Goal: Task Accomplishment & Management: Complete application form

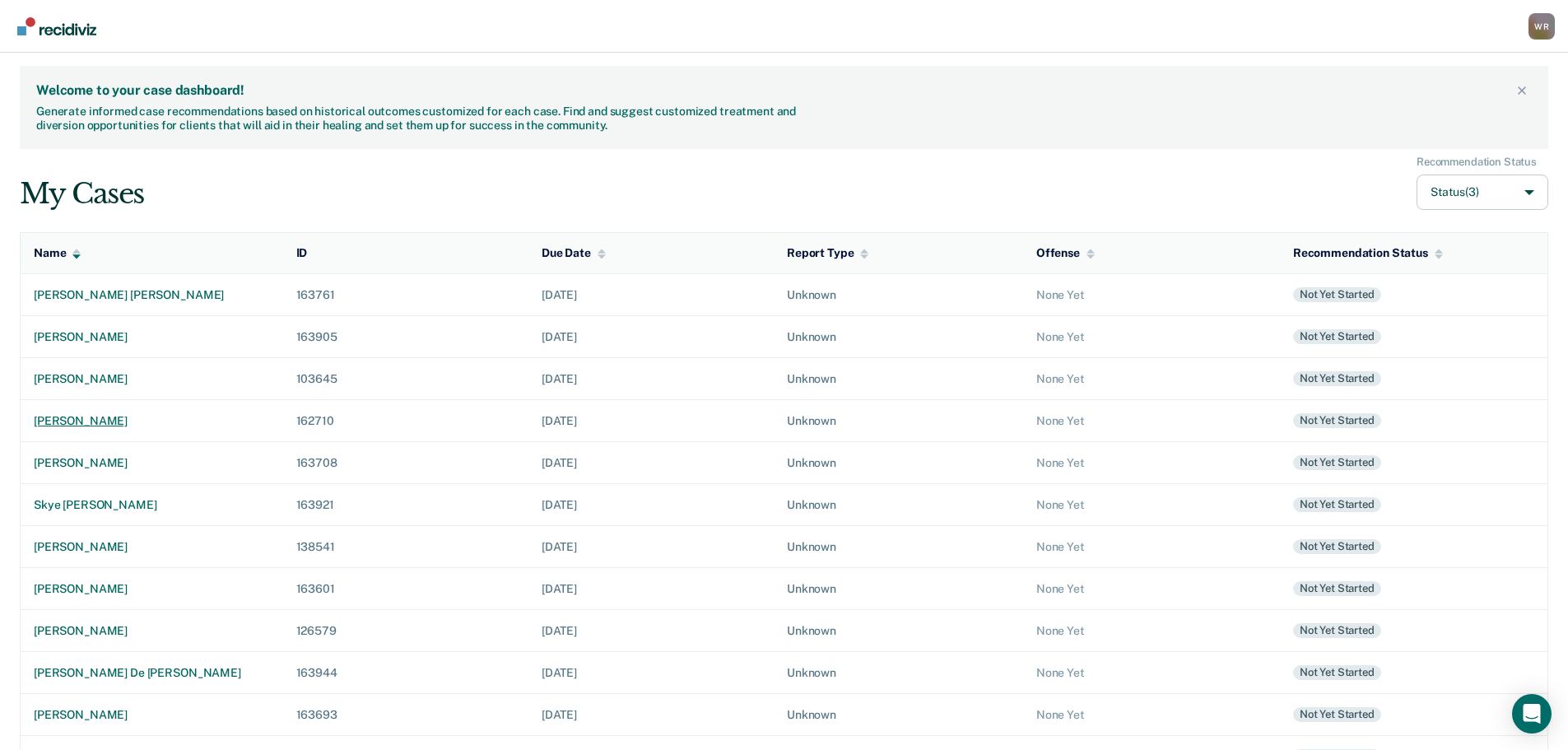
click at [94, 419] on div "[PERSON_NAME]" at bounding box center [151, 420] width 236 height 14
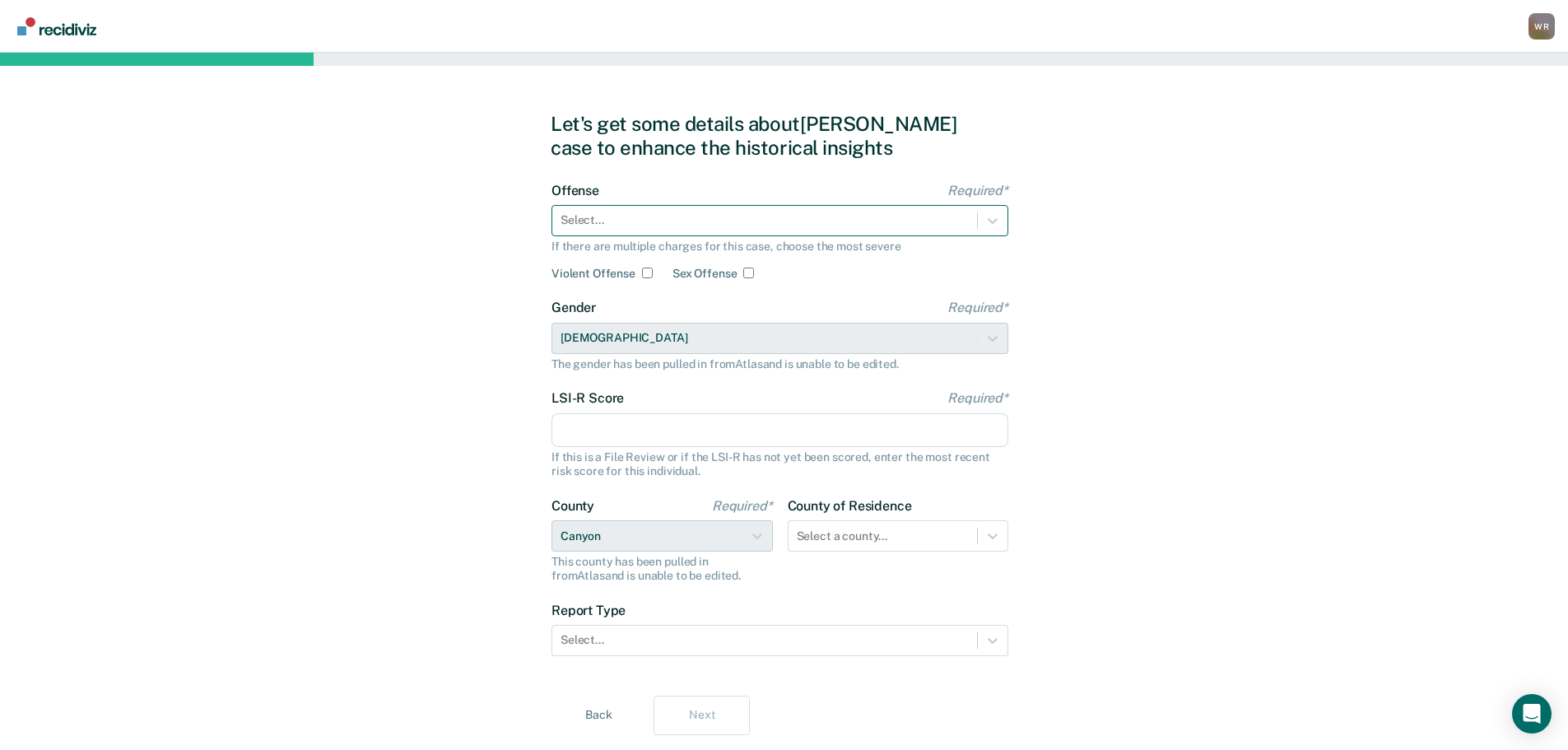
click at [638, 219] on div at bounding box center [764, 219] width 408 height 18
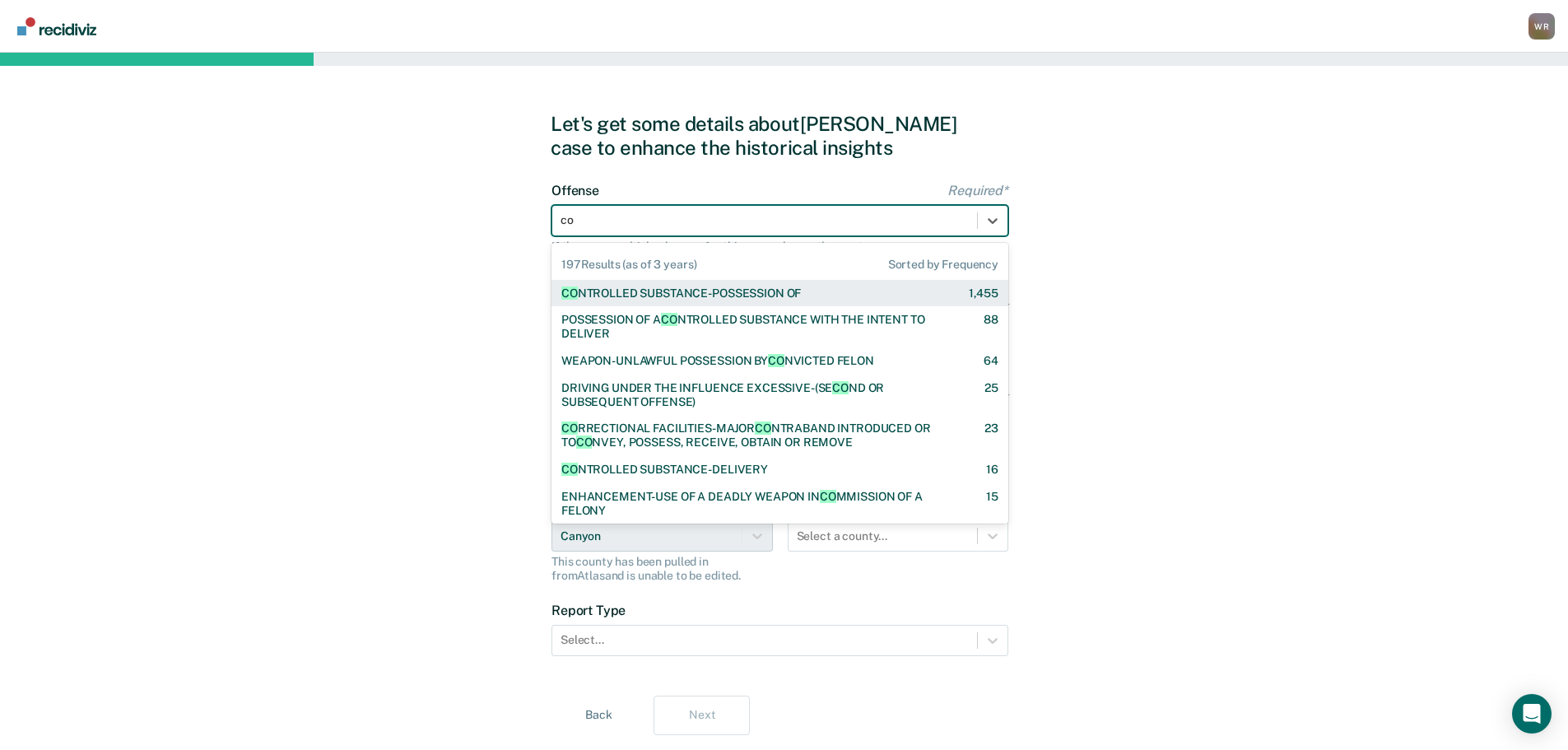
type input "con"
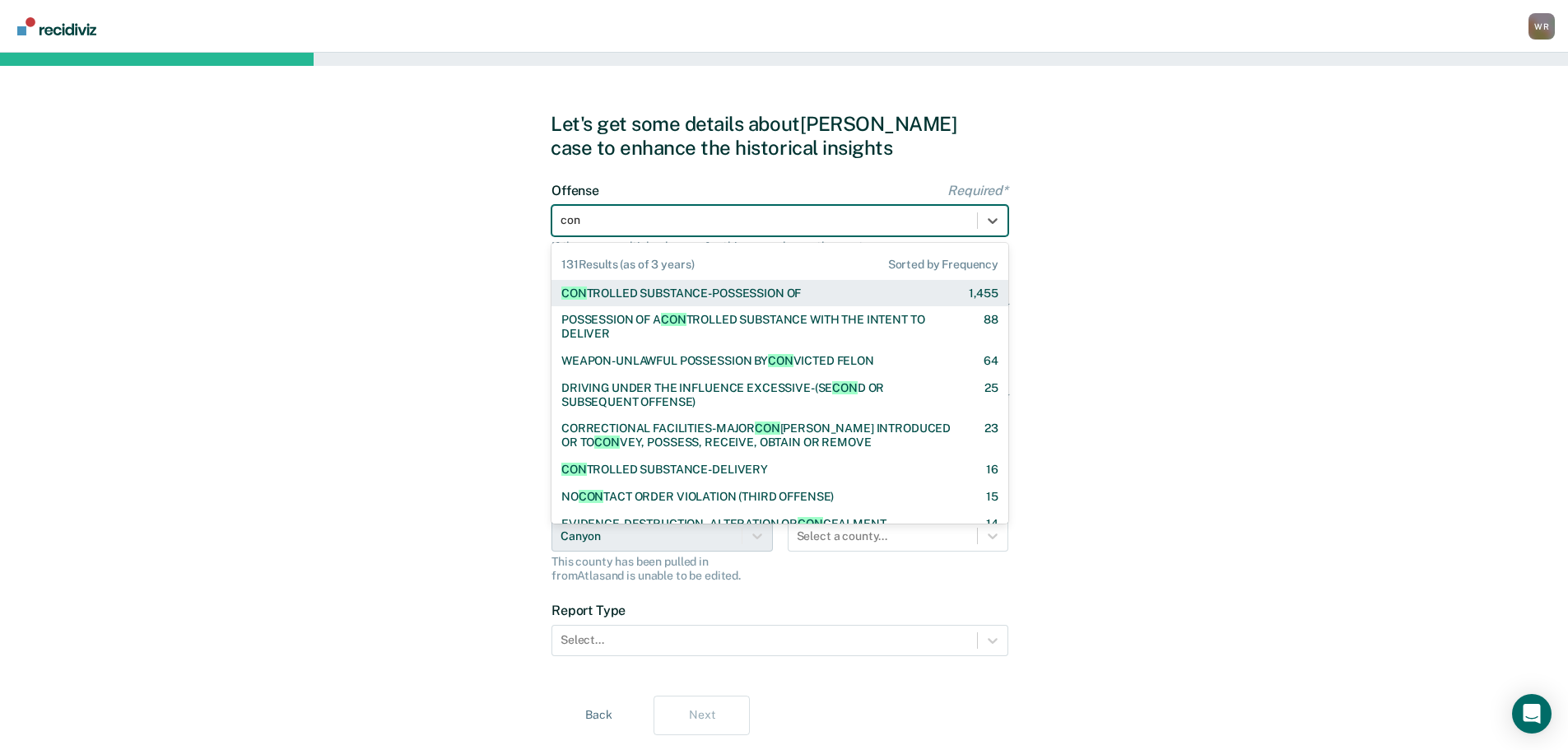
click at [686, 298] on div "CON TROLLED SUBSTANCE-POSSESSION OF" at bounding box center [681, 293] width 240 height 14
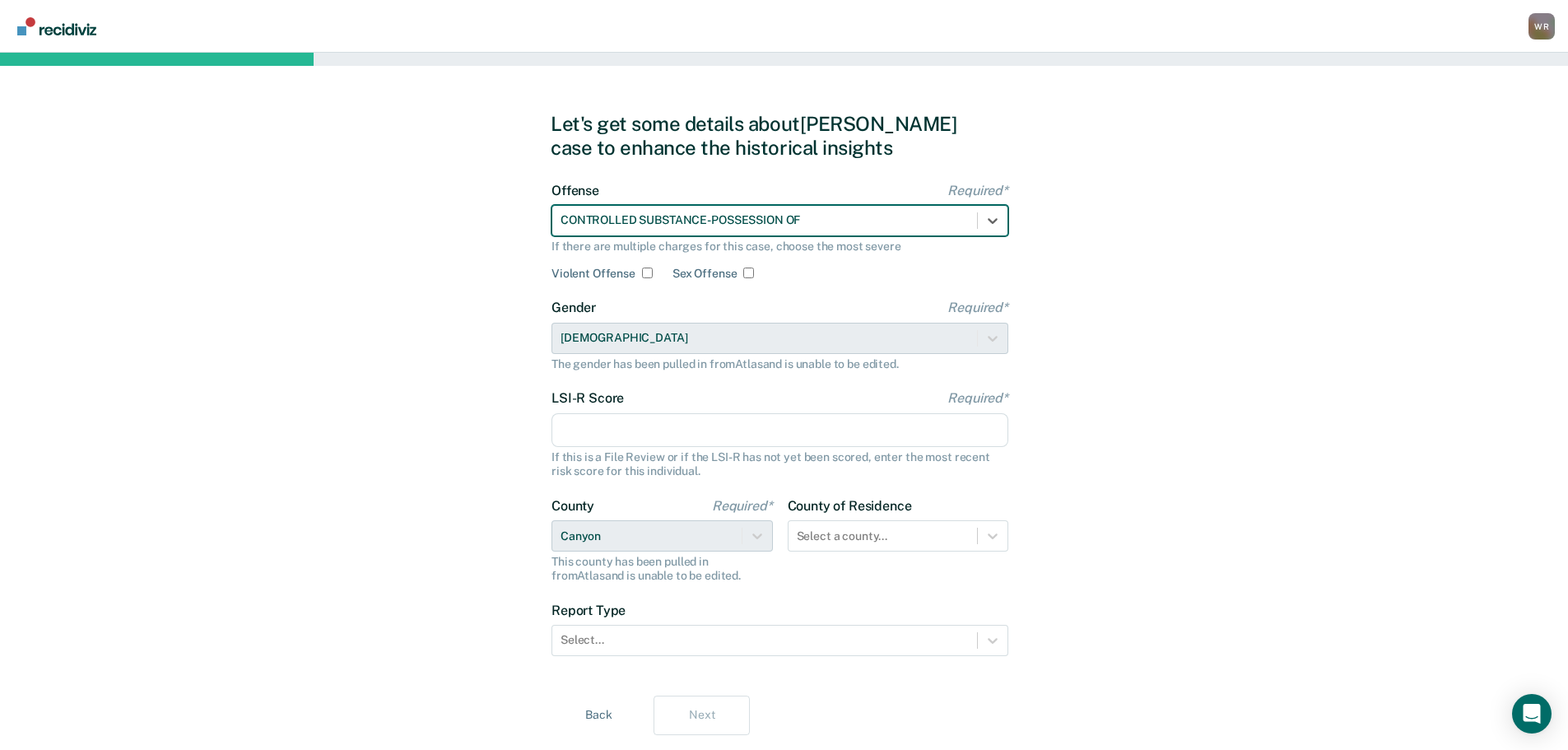
click at [654, 430] on input "LSI-R Score Required*" at bounding box center [779, 430] width 457 height 34
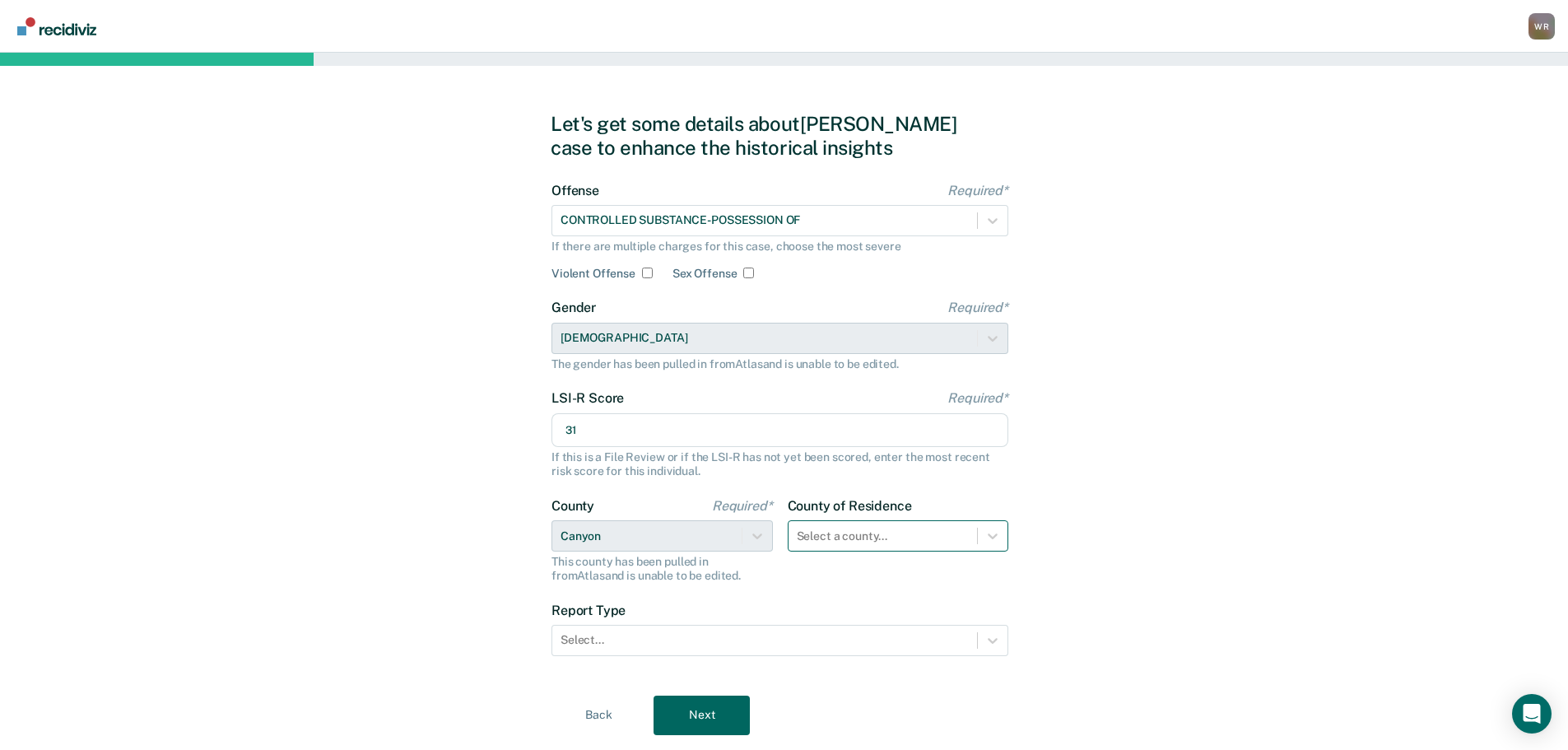
type input "31"
click at [950, 533] on div "Select a county..." at bounding box center [897, 536] width 221 height 31
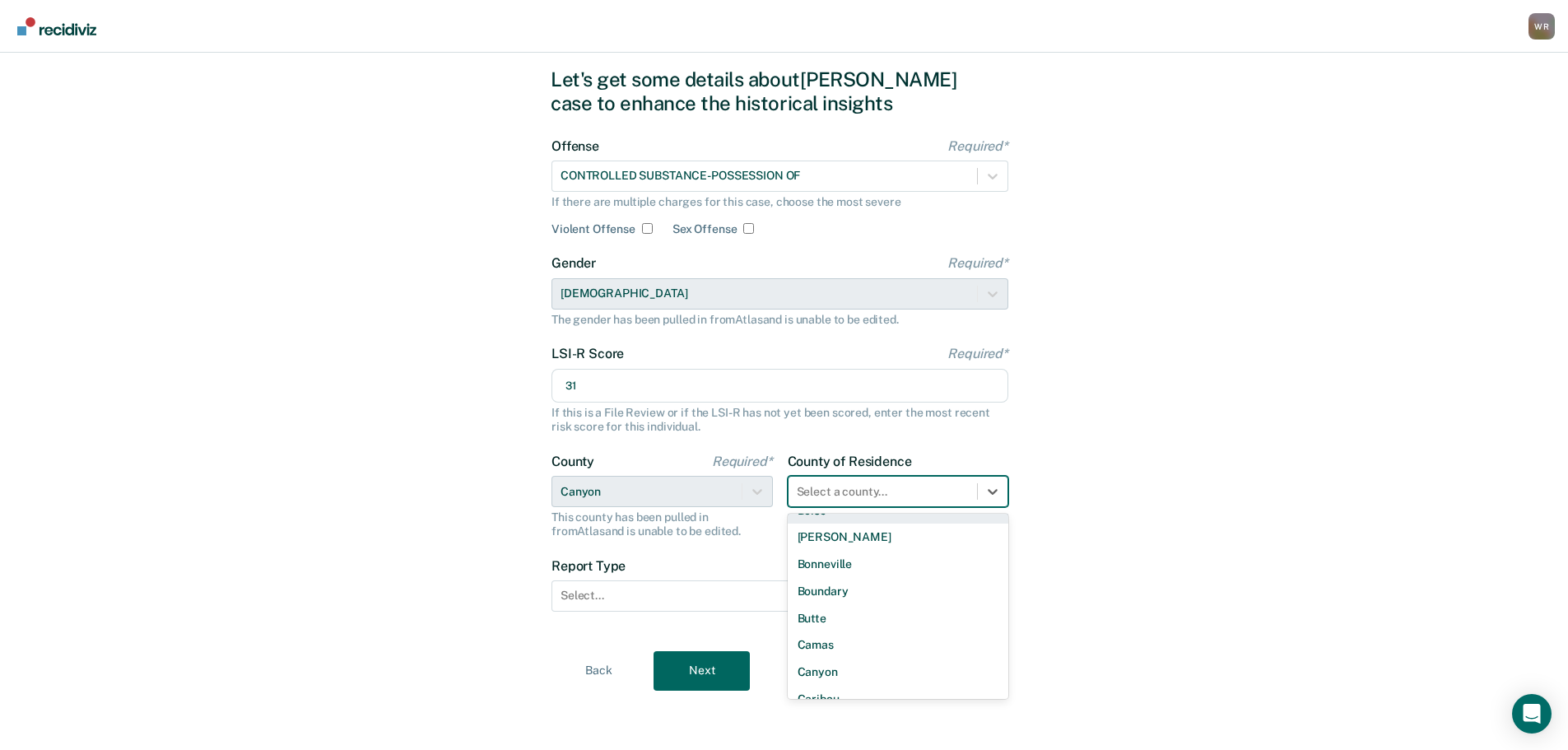
scroll to position [247, 0]
click at [824, 640] on div "Canyon" at bounding box center [897, 633] width 221 height 27
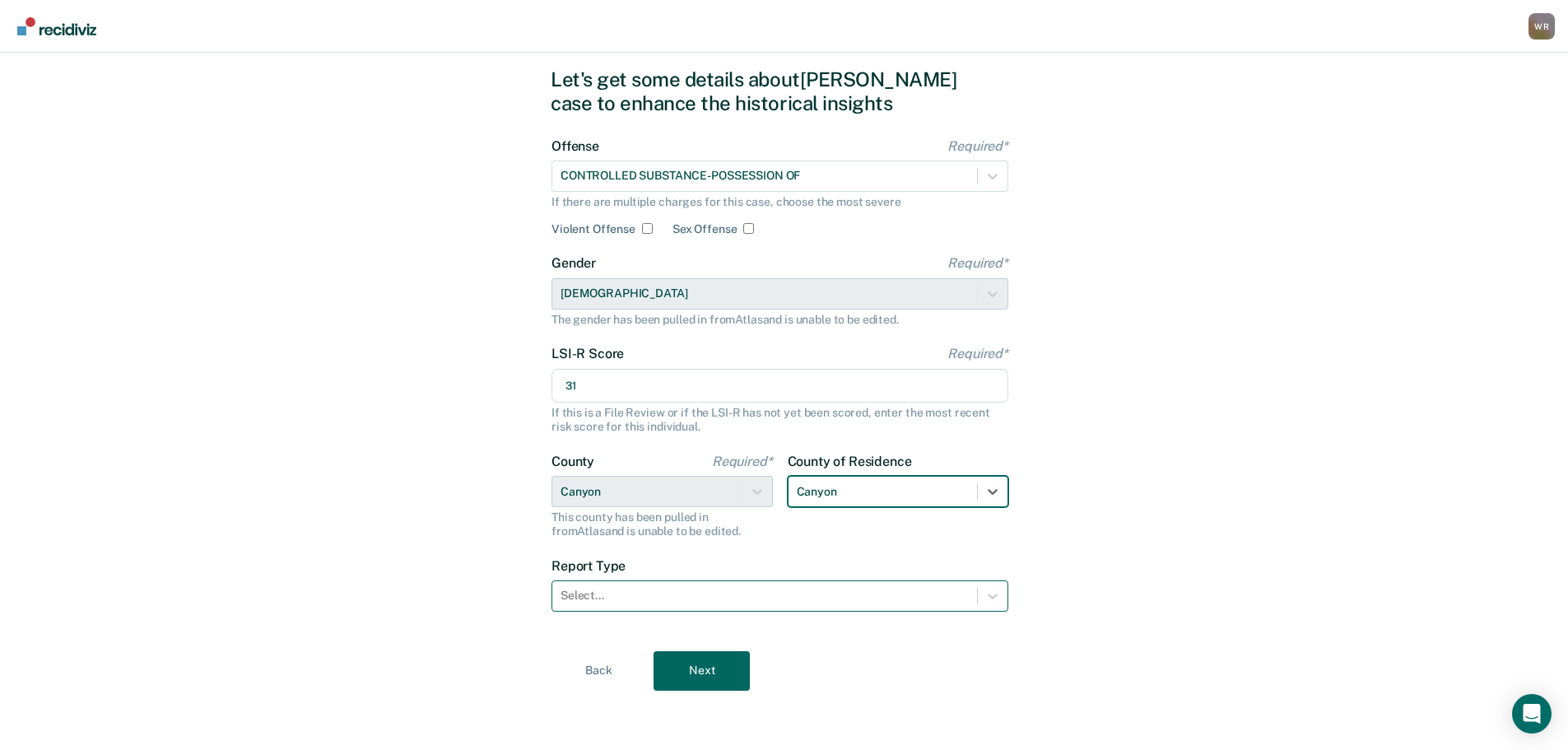
click at [647, 595] on div at bounding box center [764, 595] width 408 height 18
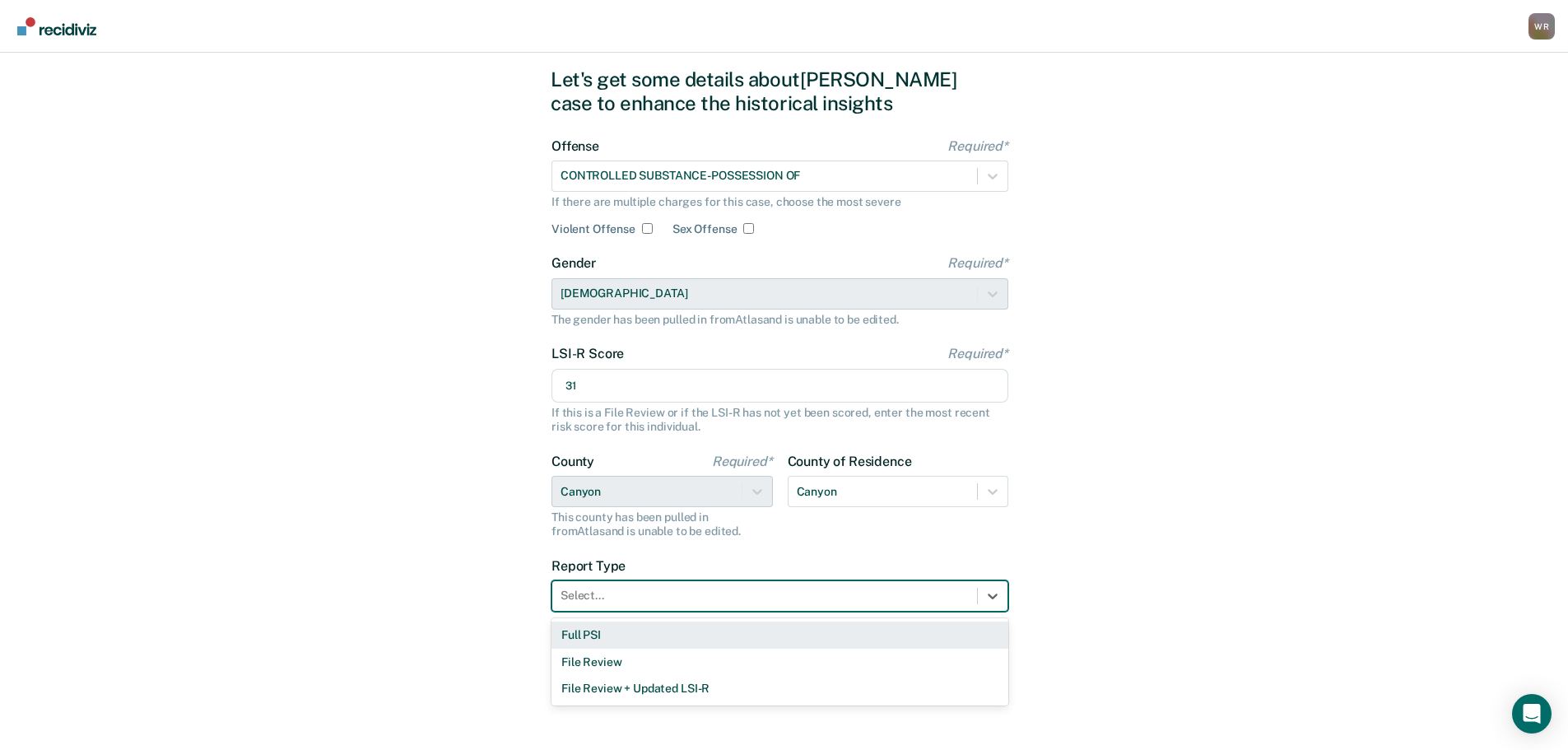
click at [616, 640] on div "Full PSI" at bounding box center [779, 634] width 457 height 27
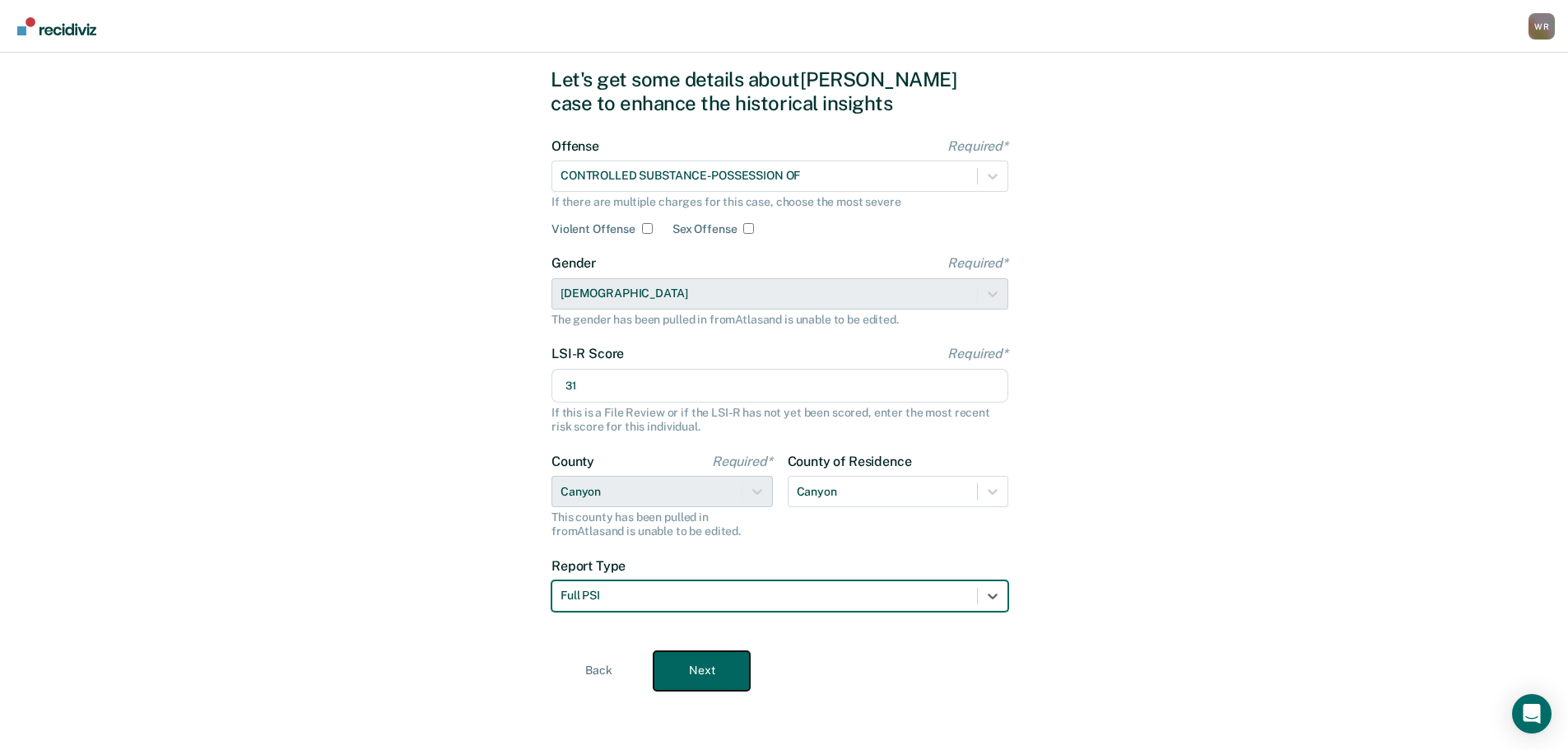
drag, startPoint x: 702, startPoint y: 672, endPoint x: 694, endPoint y: 647, distance: 26.2
click at [701, 672] on button "Next" at bounding box center [702, 670] width 96 height 40
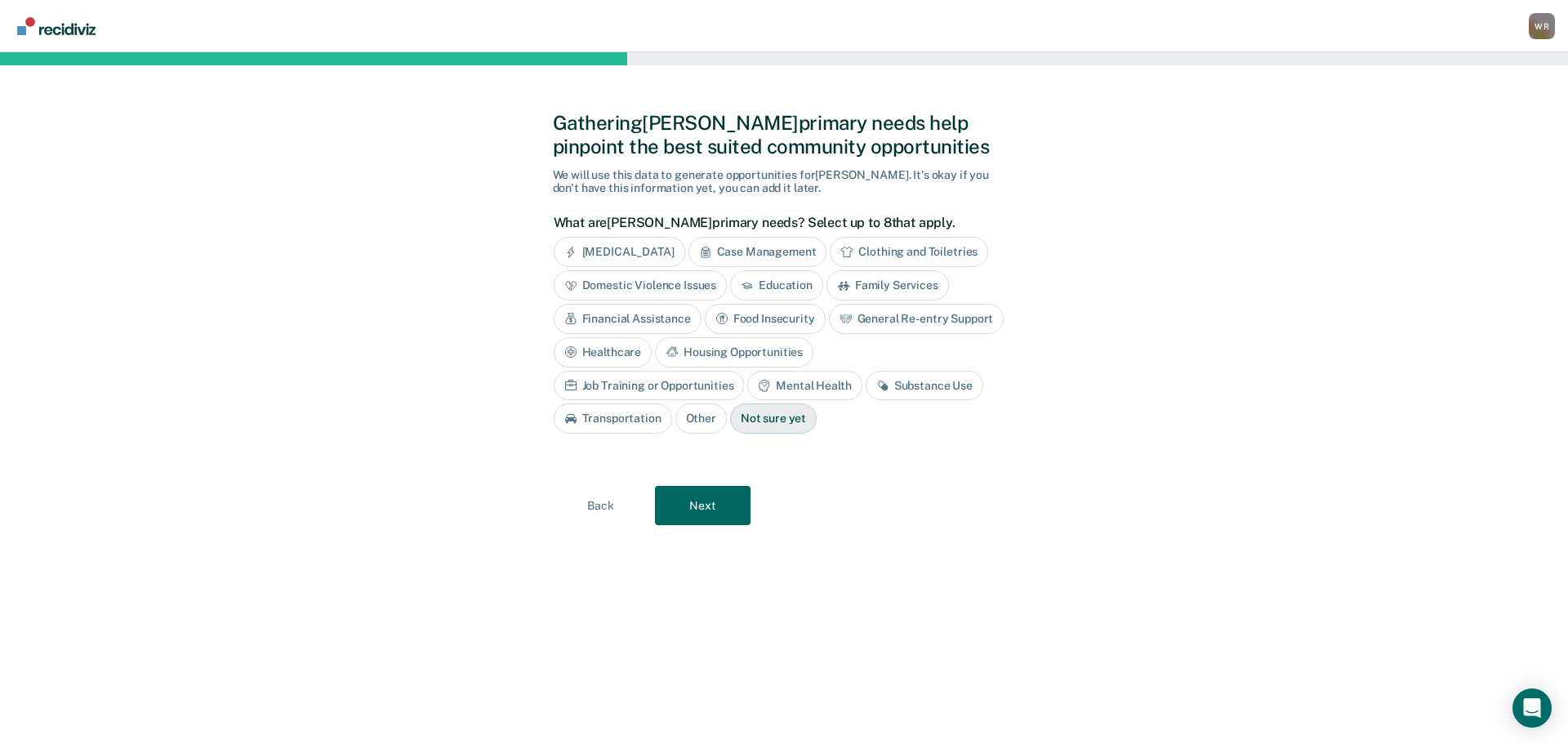
click at [907, 246] on div "Clothing and Toiletries" at bounding box center [909, 252] width 158 height 30
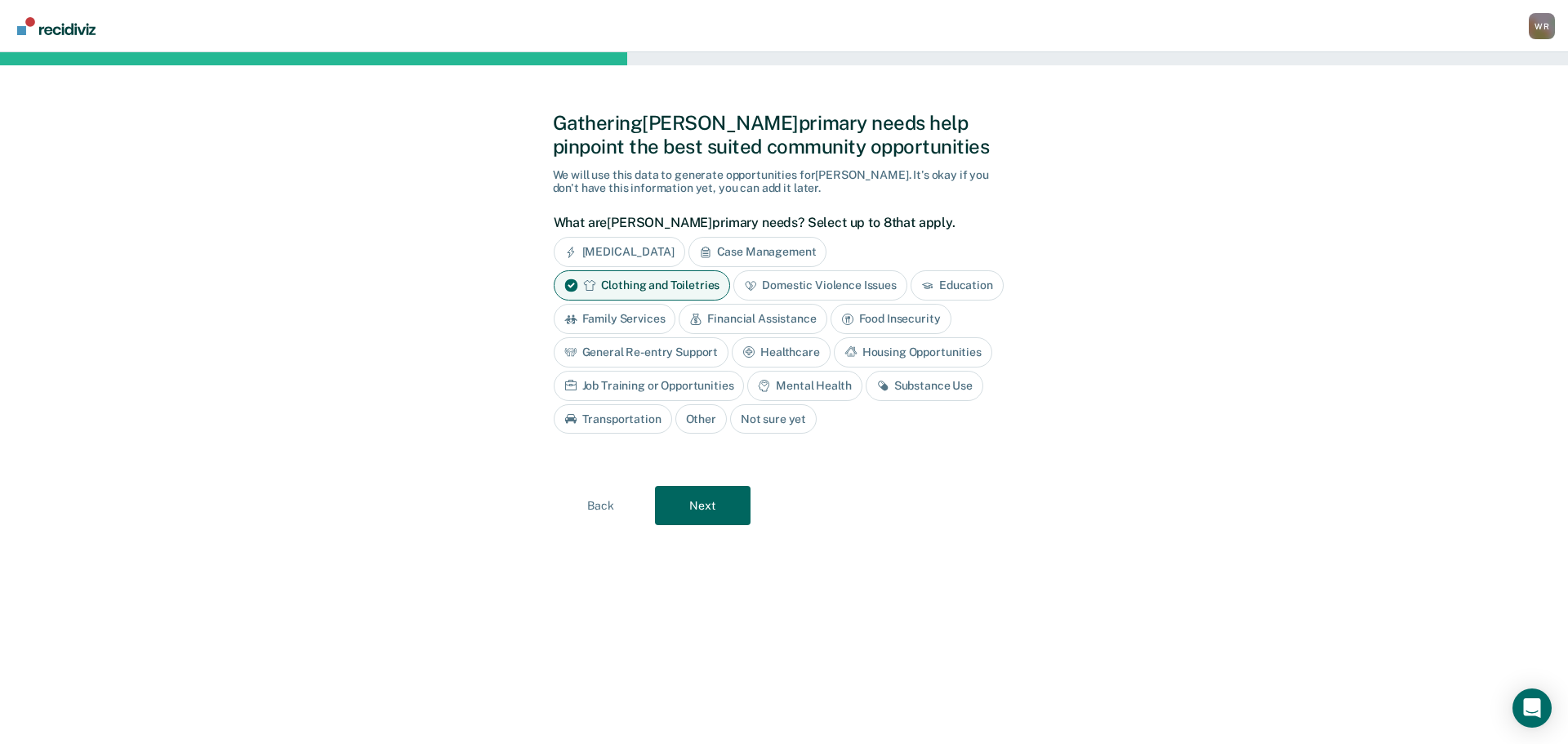
click at [940, 282] on div "Education" at bounding box center [957, 285] width 93 height 30
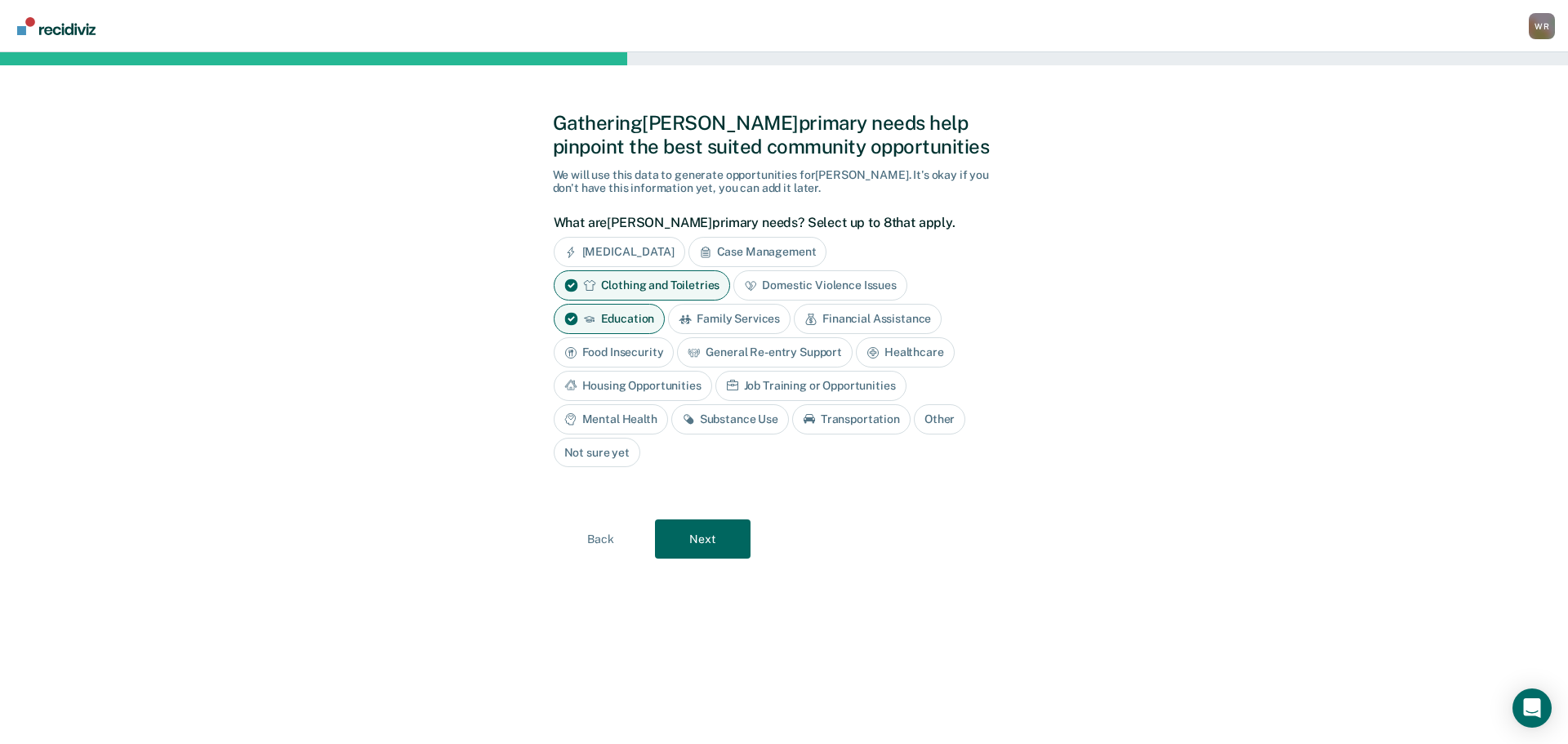
click at [803, 352] on div "General Re-entry Support" at bounding box center [765, 352] width 176 height 30
click at [669, 385] on div "Housing Opportunities" at bounding box center [633, 385] width 158 height 30
click at [787, 383] on div "Job Training or Opportunities" at bounding box center [830, 385] width 191 height 30
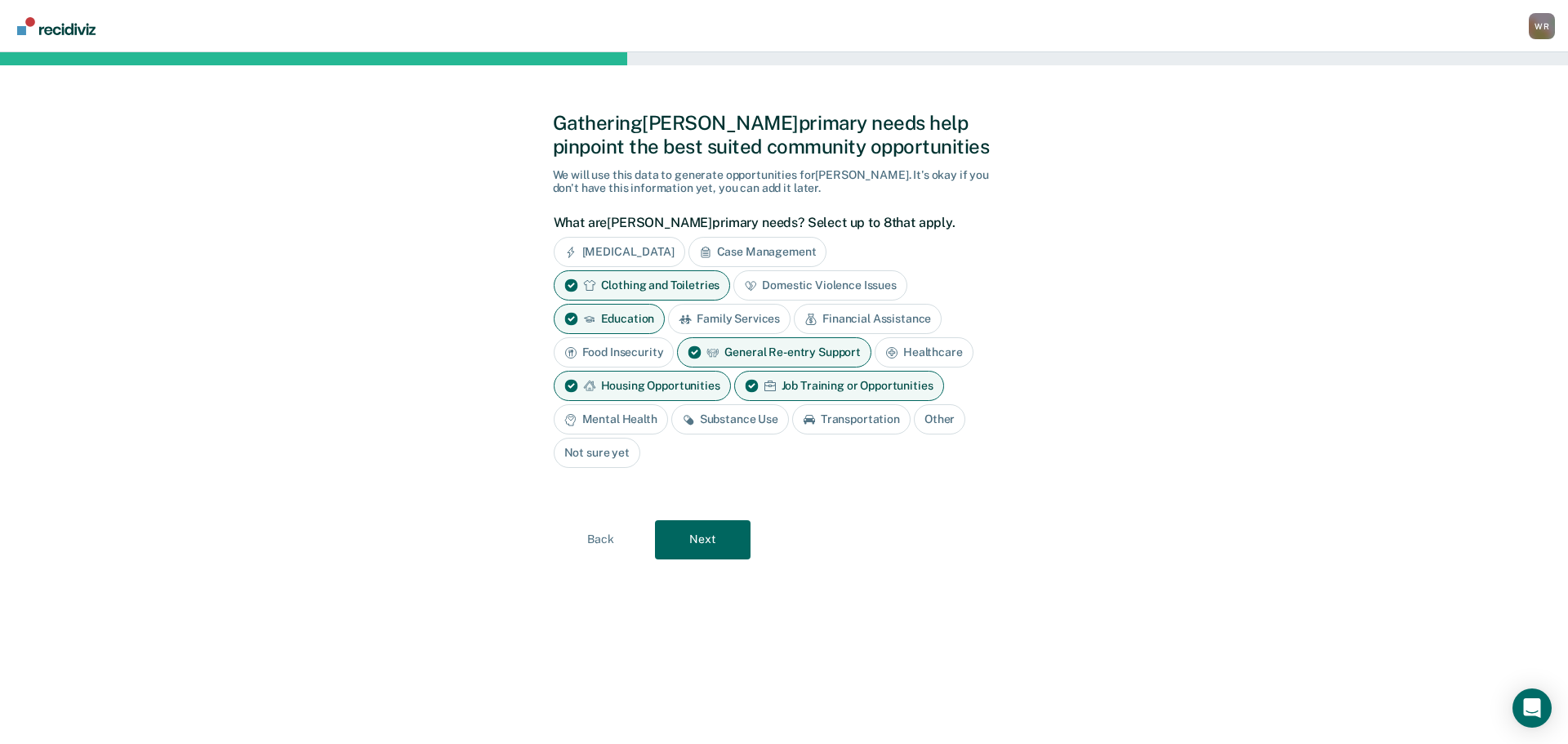
click at [633, 420] on div "Mental Health" at bounding box center [611, 419] width 114 height 30
click at [759, 421] on div "Substance Use" at bounding box center [749, 419] width 118 height 30
click at [888, 415] on div "Transportation" at bounding box center [889, 419] width 119 height 30
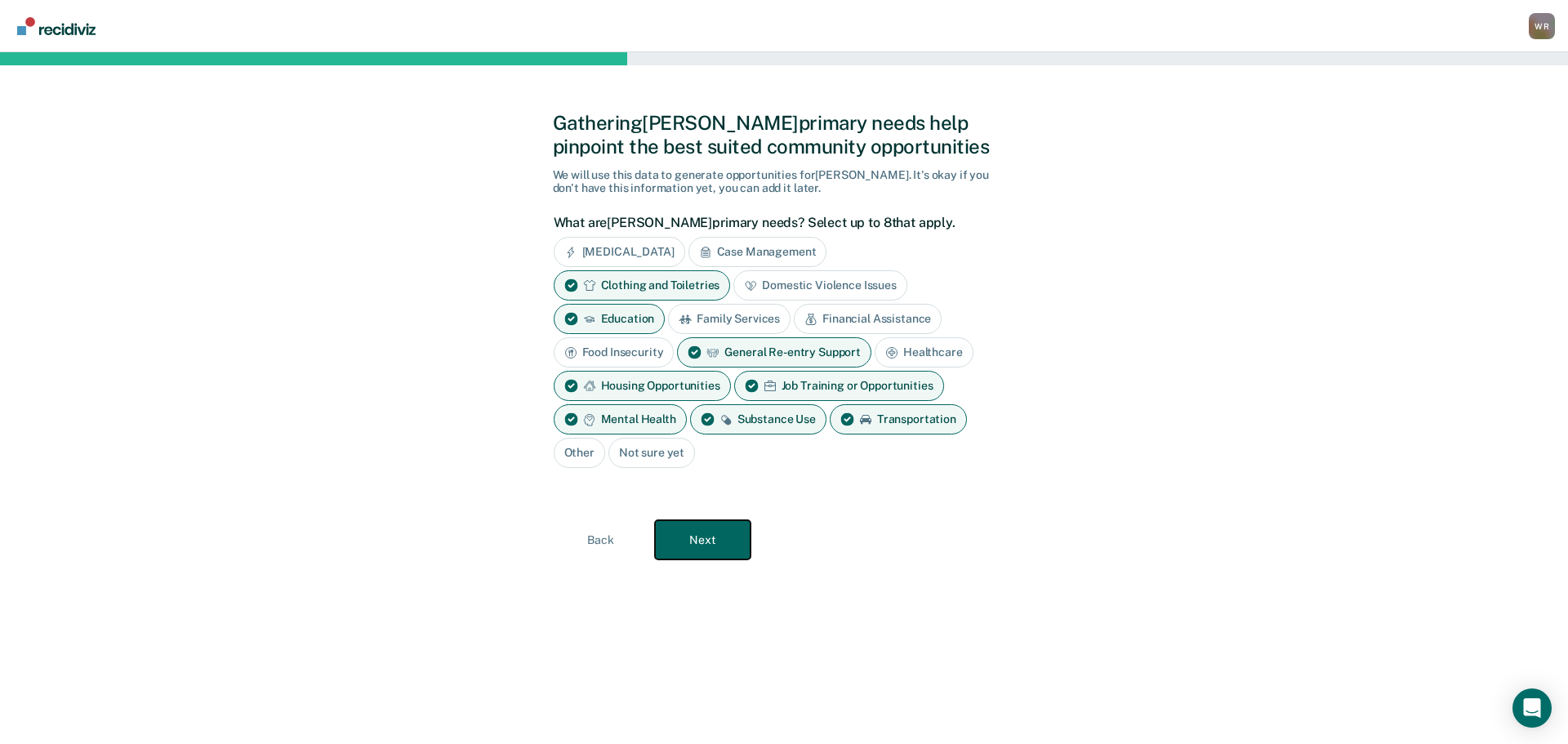
click at [701, 545] on button "Next" at bounding box center [703, 539] width 96 height 39
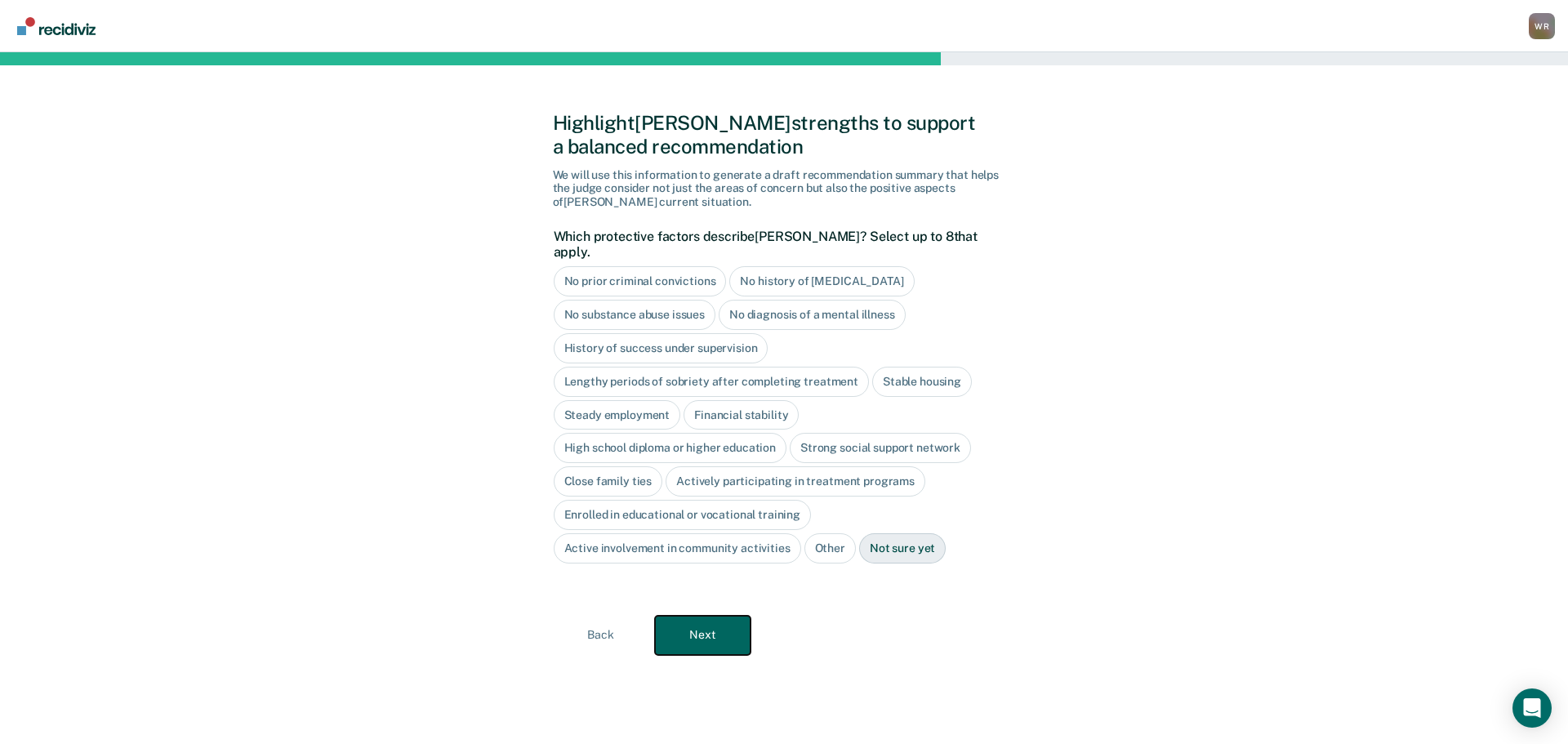
click at [697, 627] on button "Next" at bounding box center [703, 635] width 96 height 39
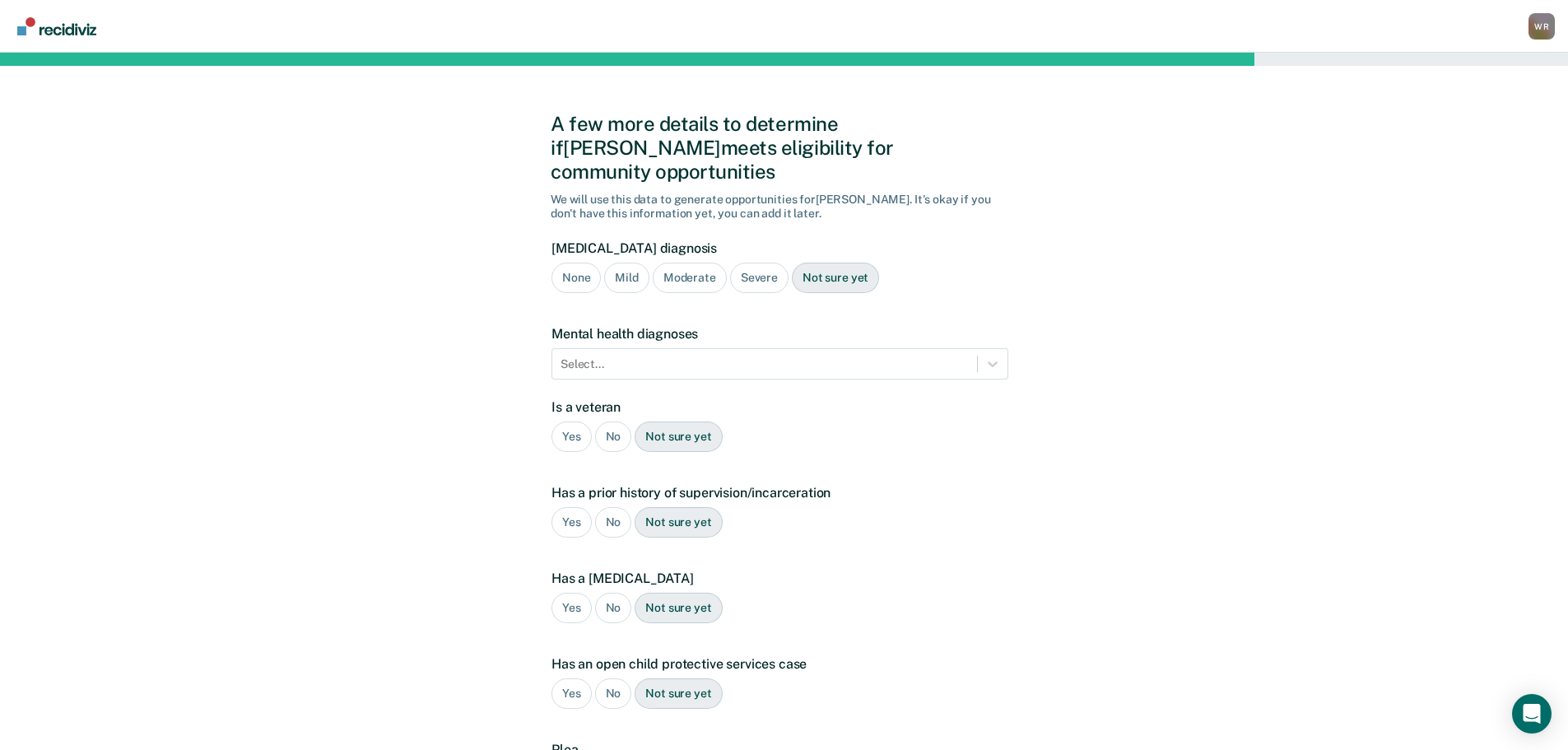
drag, startPoint x: 751, startPoint y: 254, endPoint x: 737, endPoint y: 270, distance: 21.3
click at [752, 262] on div "Severe" at bounding box center [759, 277] width 58 height 31
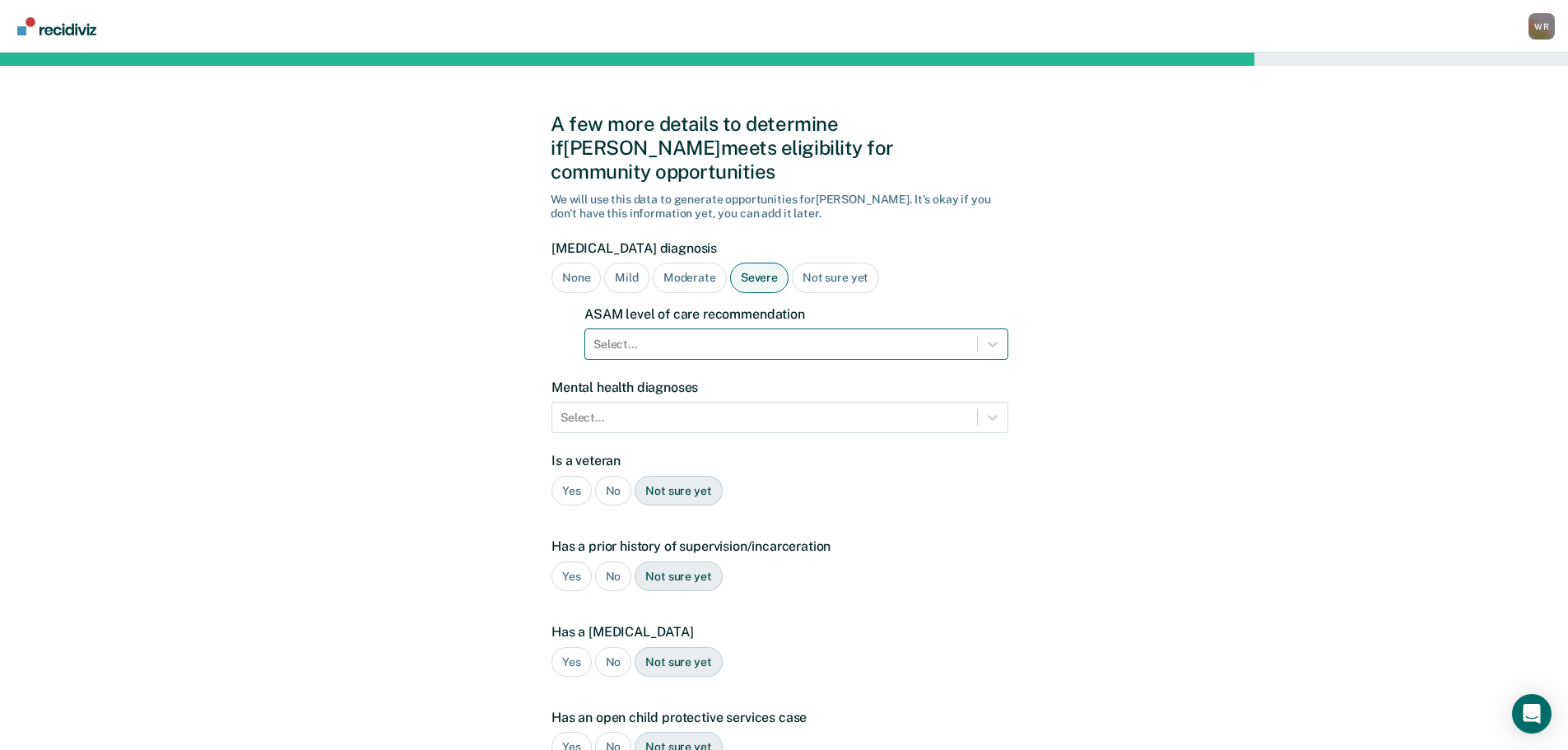
click at [704, 336] on div at bounding box center [781, 344] width 375 height 18
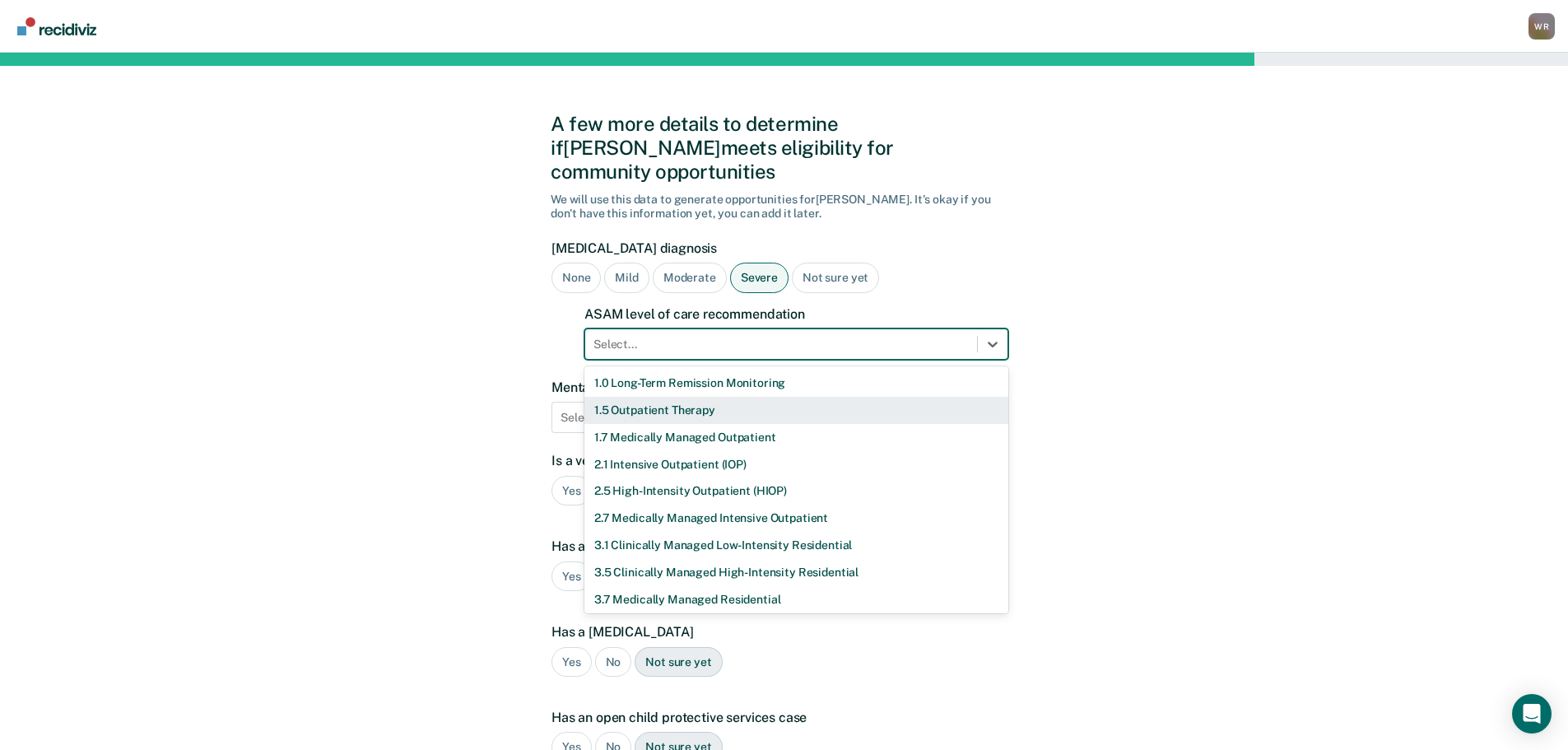
click at [649, 396] on div "1.5 Outpatient Therapy" at bounding box center [797, 409] width 424 height 27
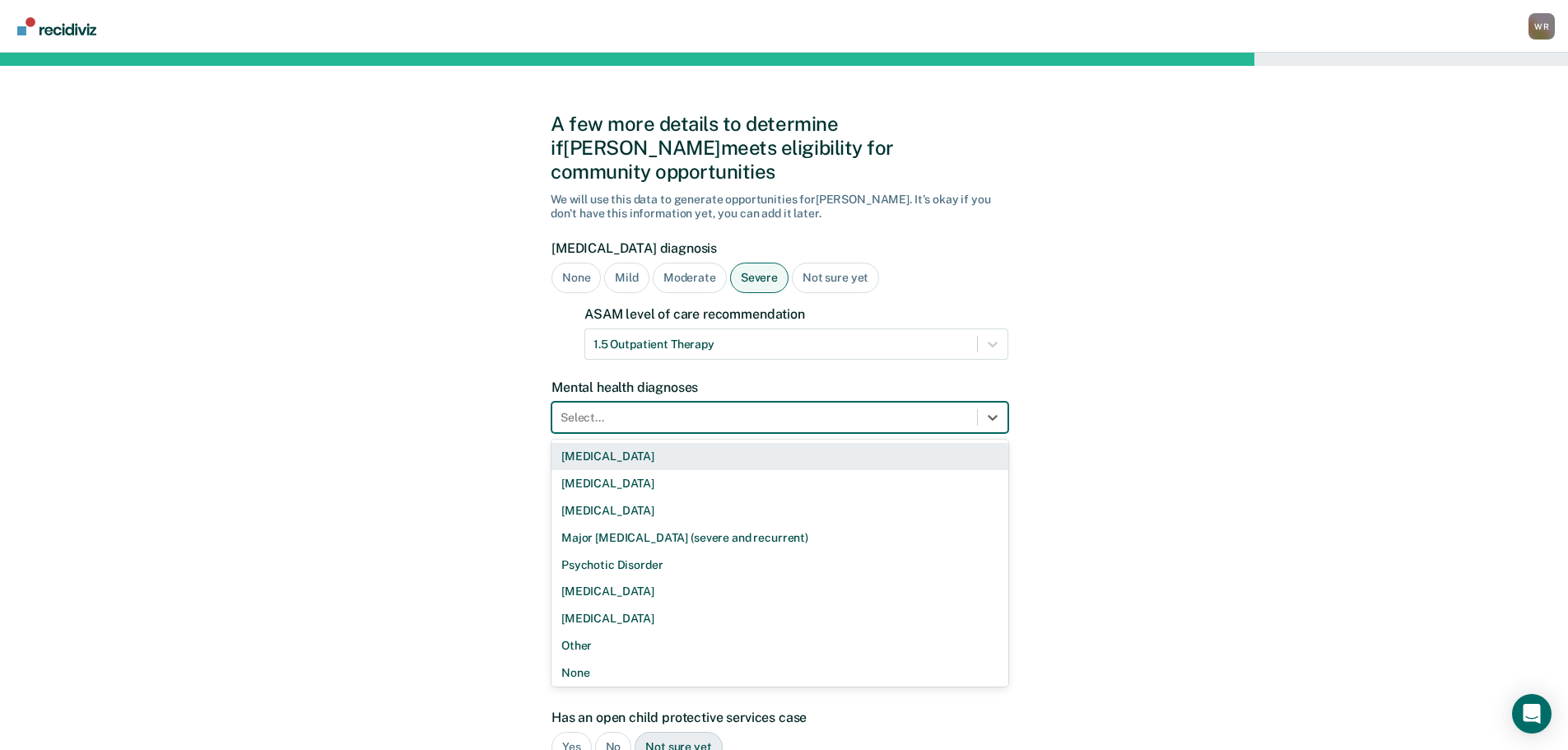
click at [636, 409] on div at bounding box center [764, 418] width 408 height 18
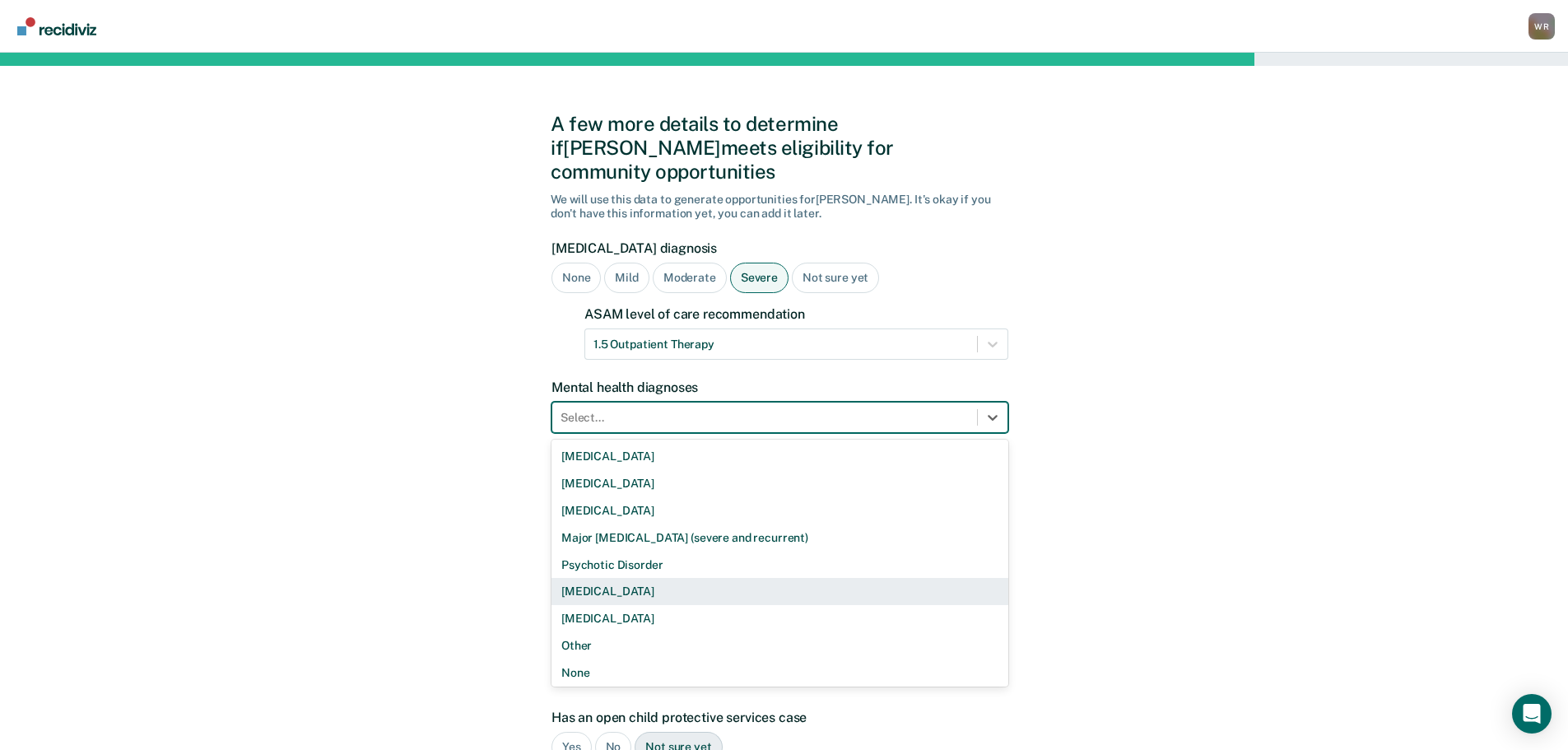
click at [613, 578] on div "[MEDICAL_DATA]" at bounding box center [779, 591] width 457 height 27
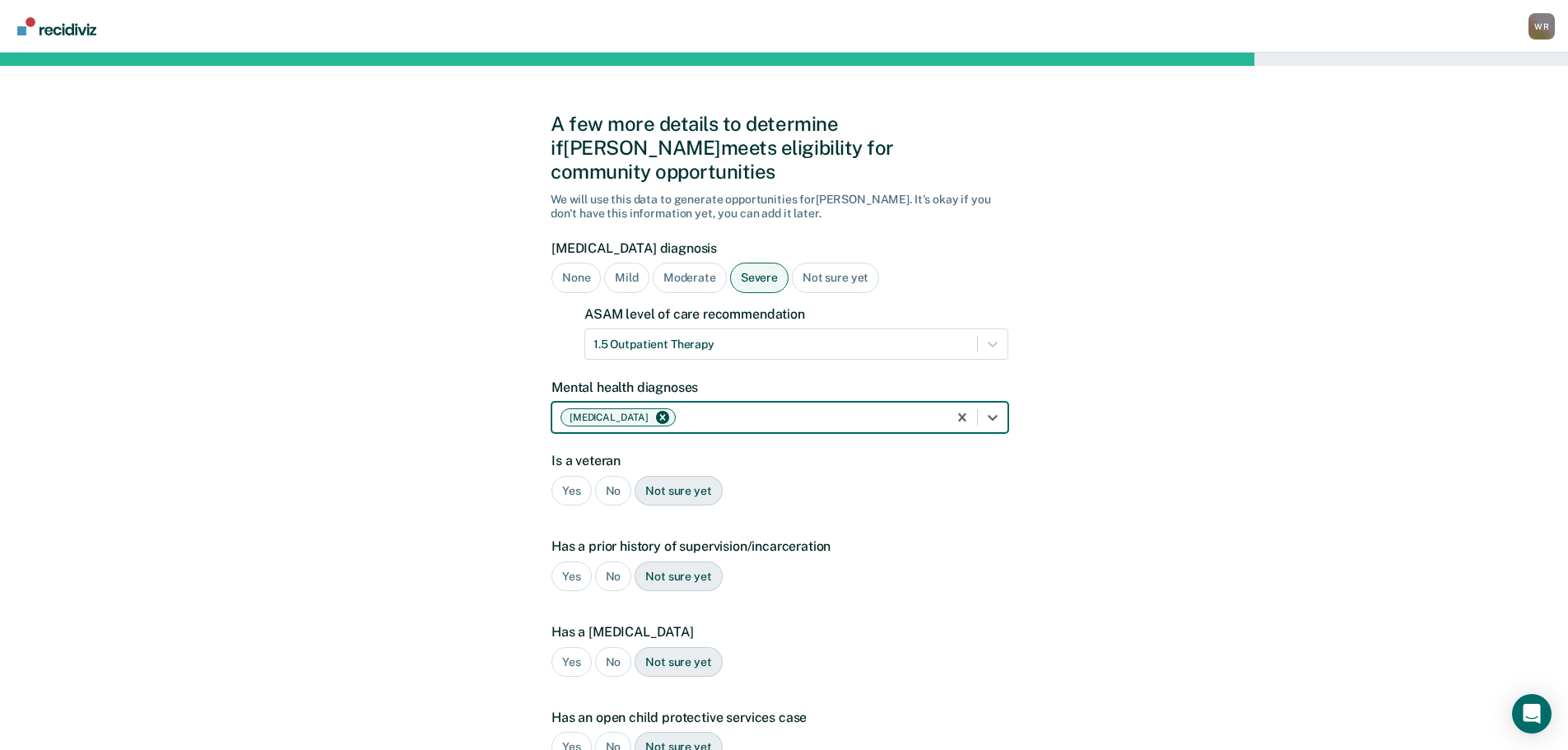
click at [610, 476] on div "No" at bounding box center [614, 491] width 37 height 31
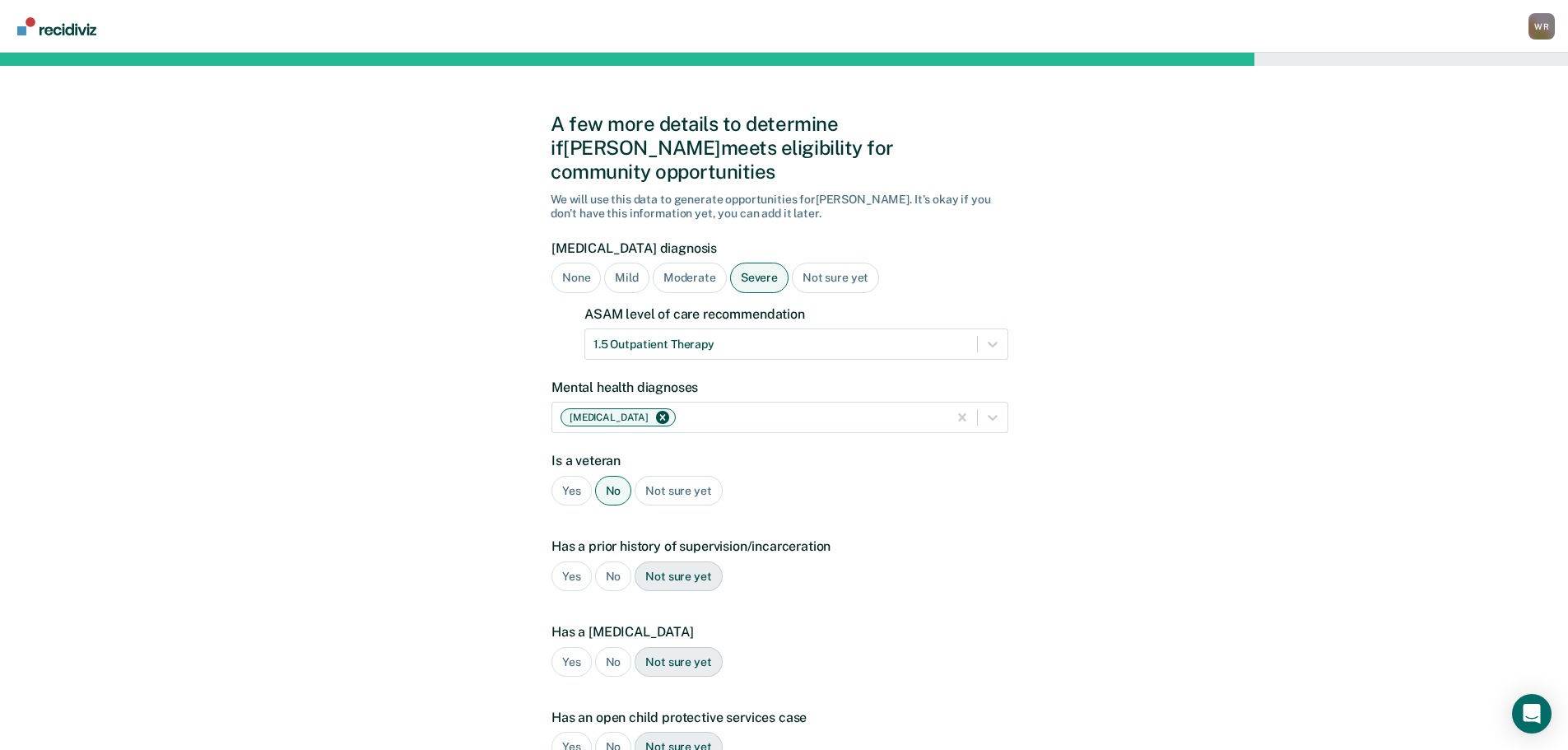
click at [575, 561] on div "Yes" at bounding box center [571, 576] width 41 height 31
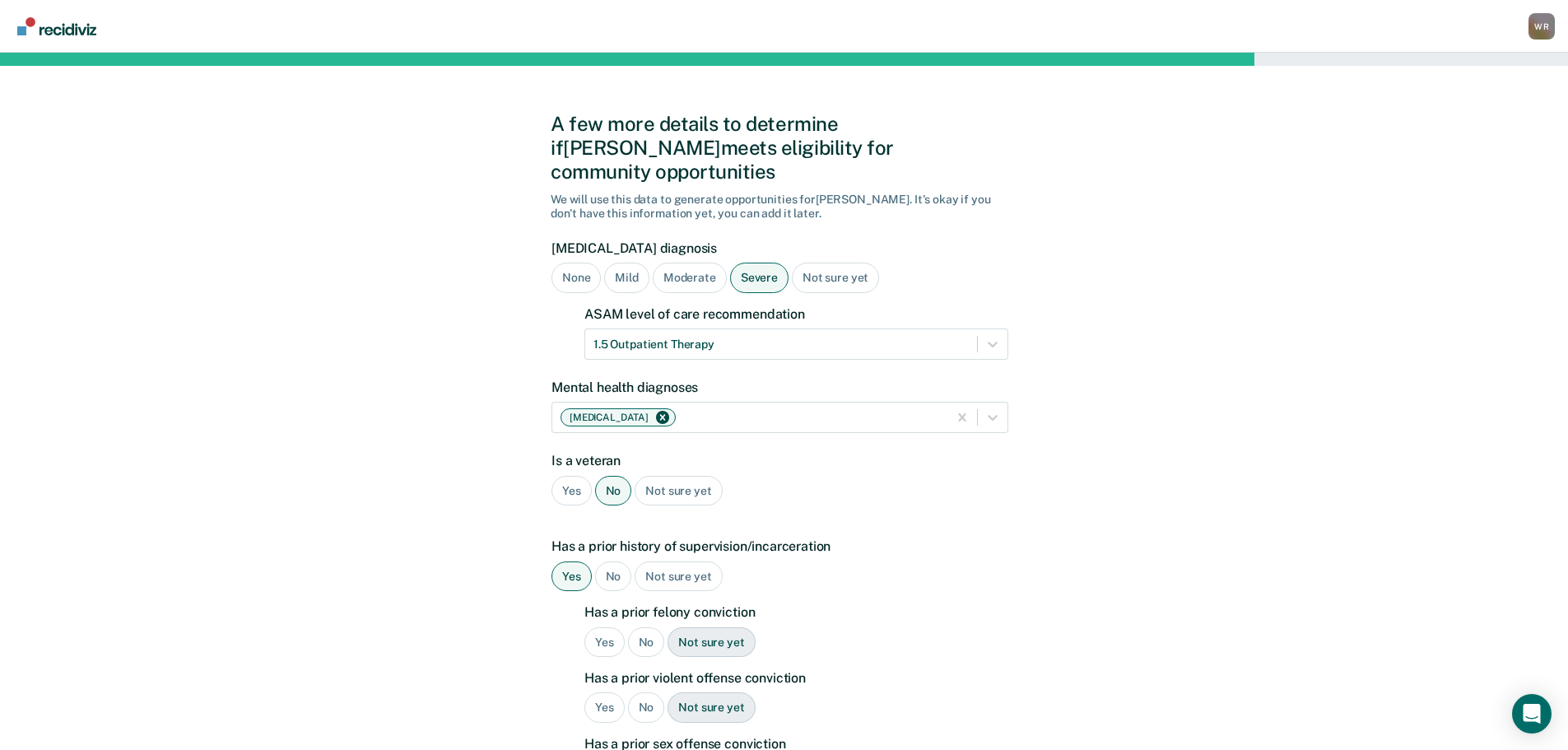
click at [597, 627] on div "Yes" at bounding box center [605, 642] width 41 height 31
click at [638, 692] on div "No" at bounding box center [646, 706] width 37 height 31
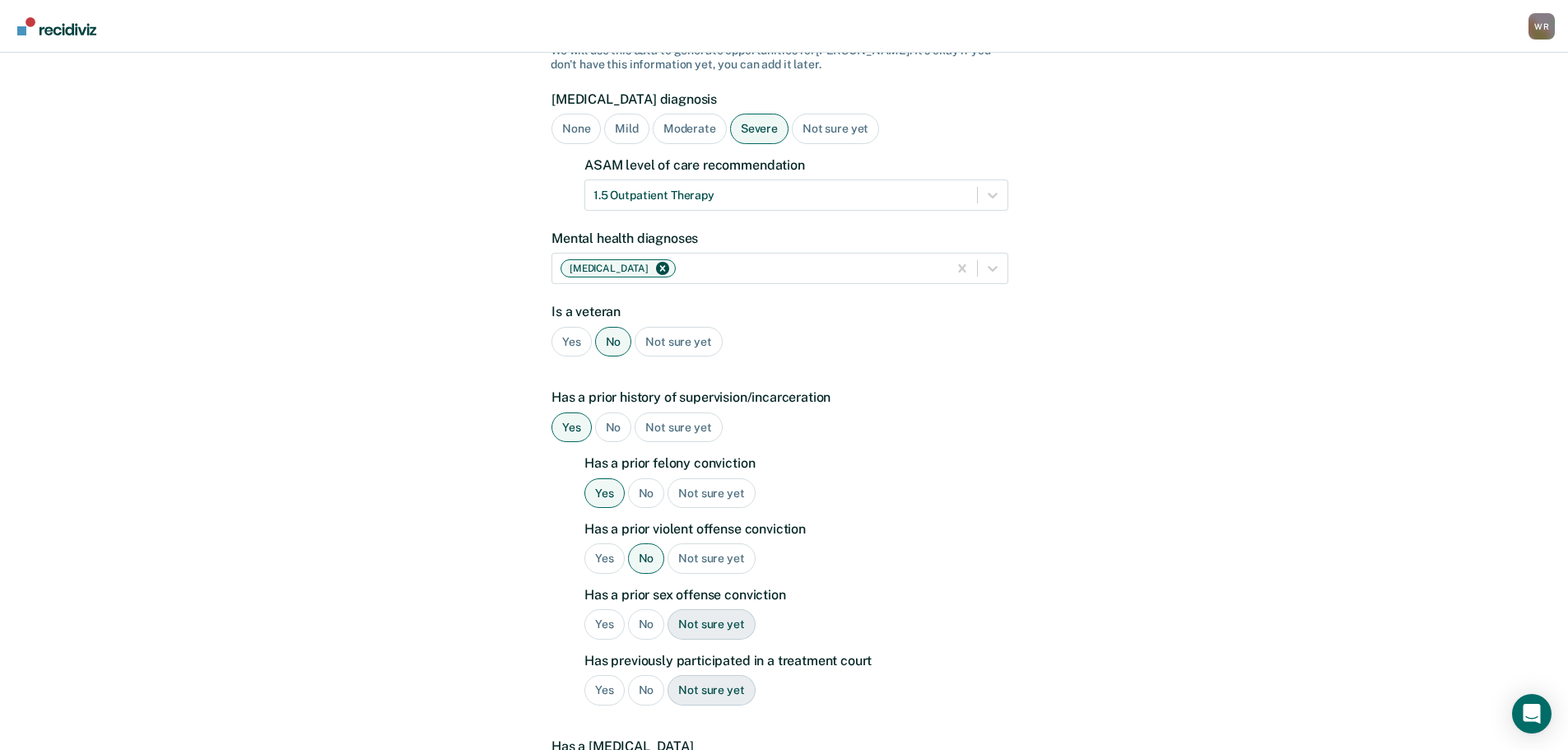
scroll to position [165, 0]
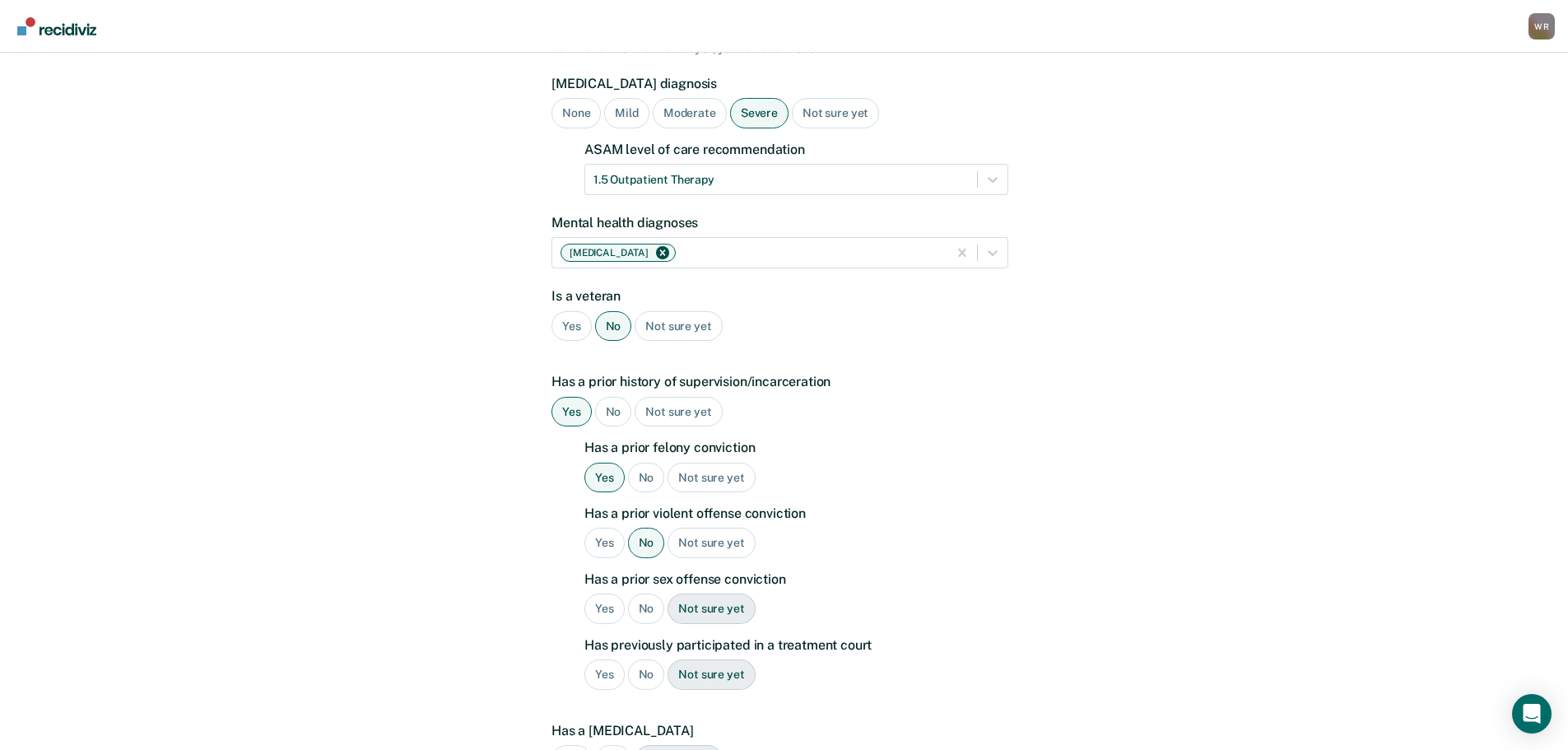
click at [646, 594] on div "No" at bounding box center [646, 608] width 37 height 31
click at [646, 659] on div "No" at bounding box center [646, 674] width 37 height 31
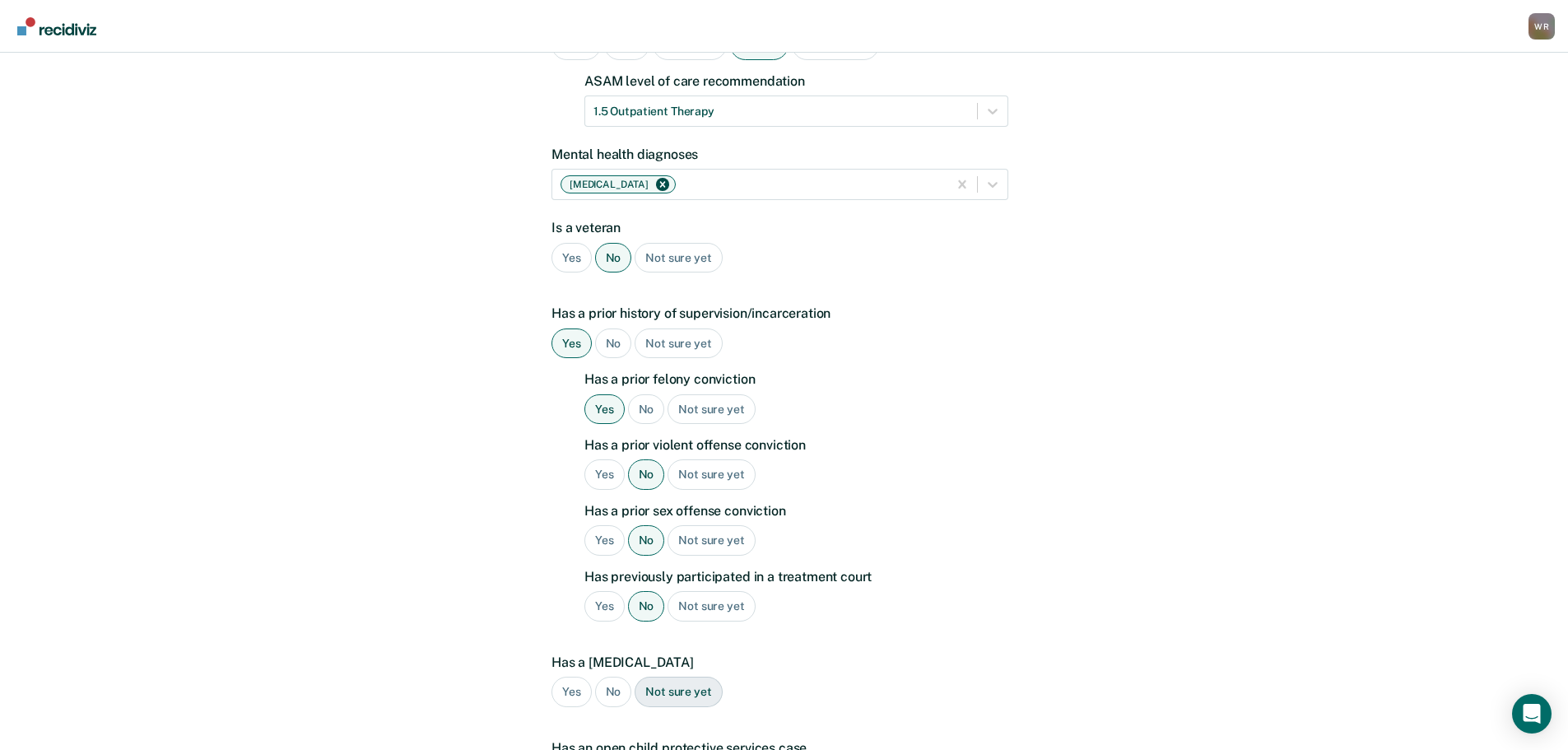
scroll to position [329, 0]
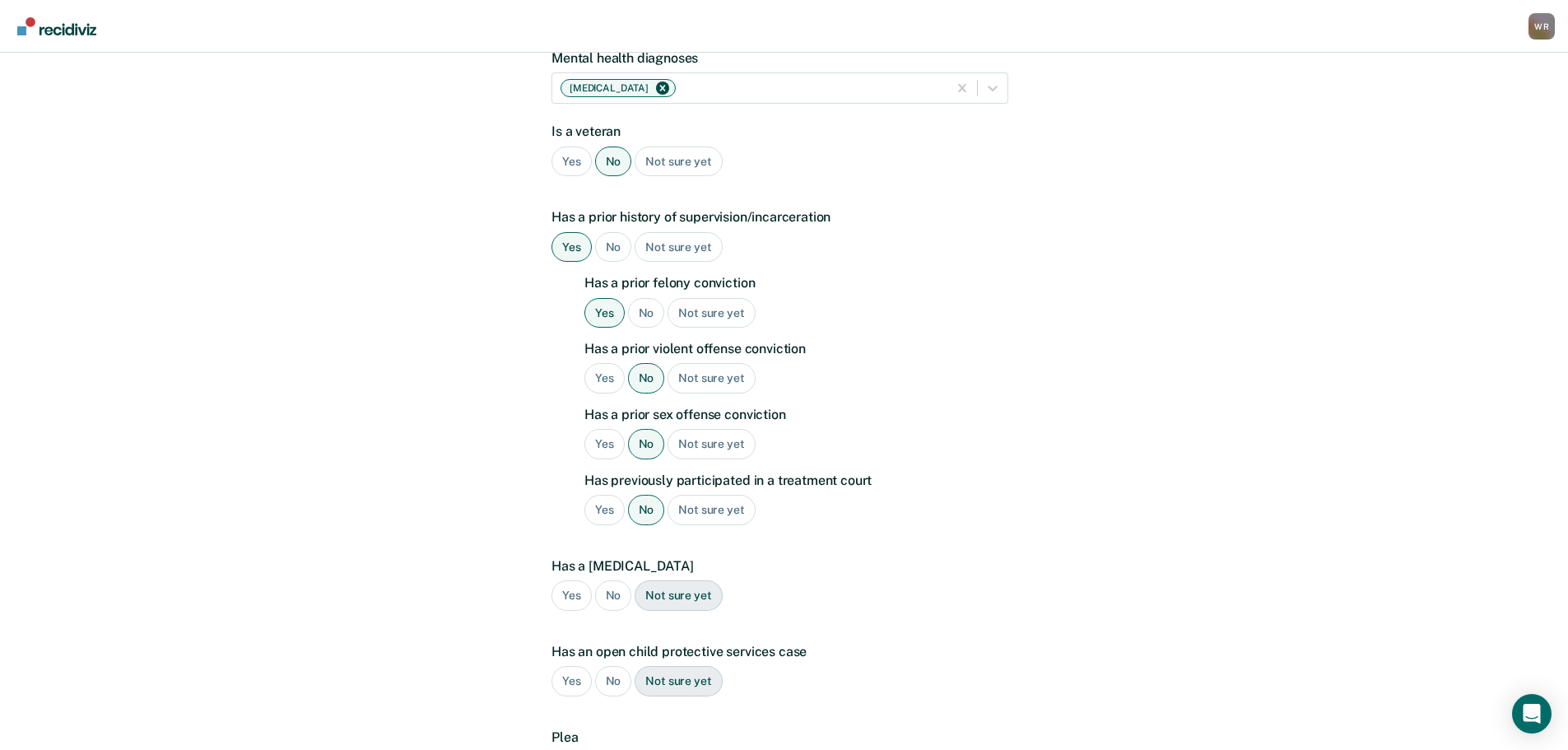
drag, startPoint x: 582, startPoint y: 573, endPoint x: 616, endPoint y: 615, distance: 54.0
click at [582, 581] on div "Yes" at bounding box center [571, 595] width 41 height 31
click at [617, 666] on div "No" at bounding box center [614, 681] width 37 height 31
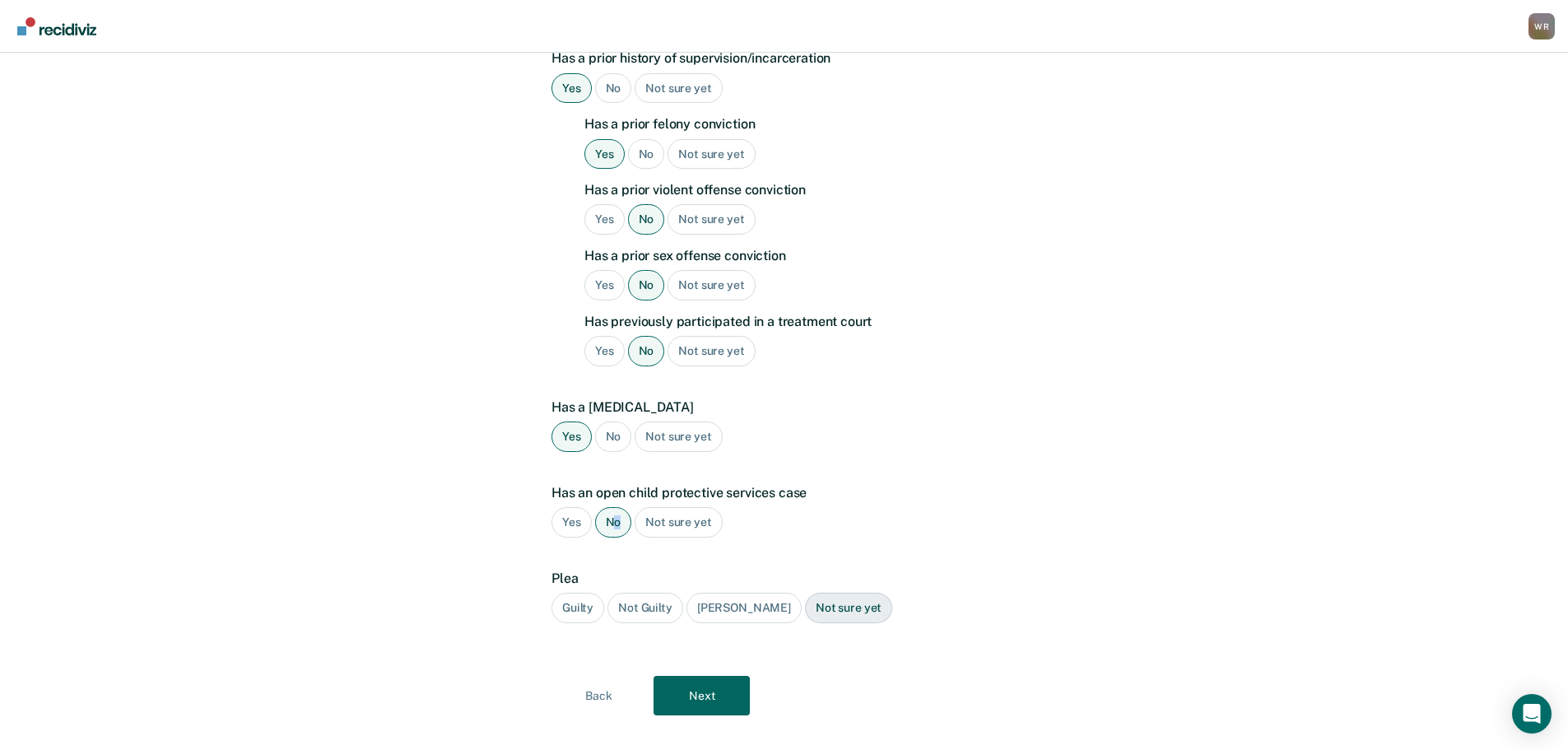
scroll to position [489, 0]
click at [583, 592] on div "Guilty" at bounding box center [577, 606] width 53 height 31
click at [692, 677] on button "Next" at bounding box center [702, 694] width 96 height 40
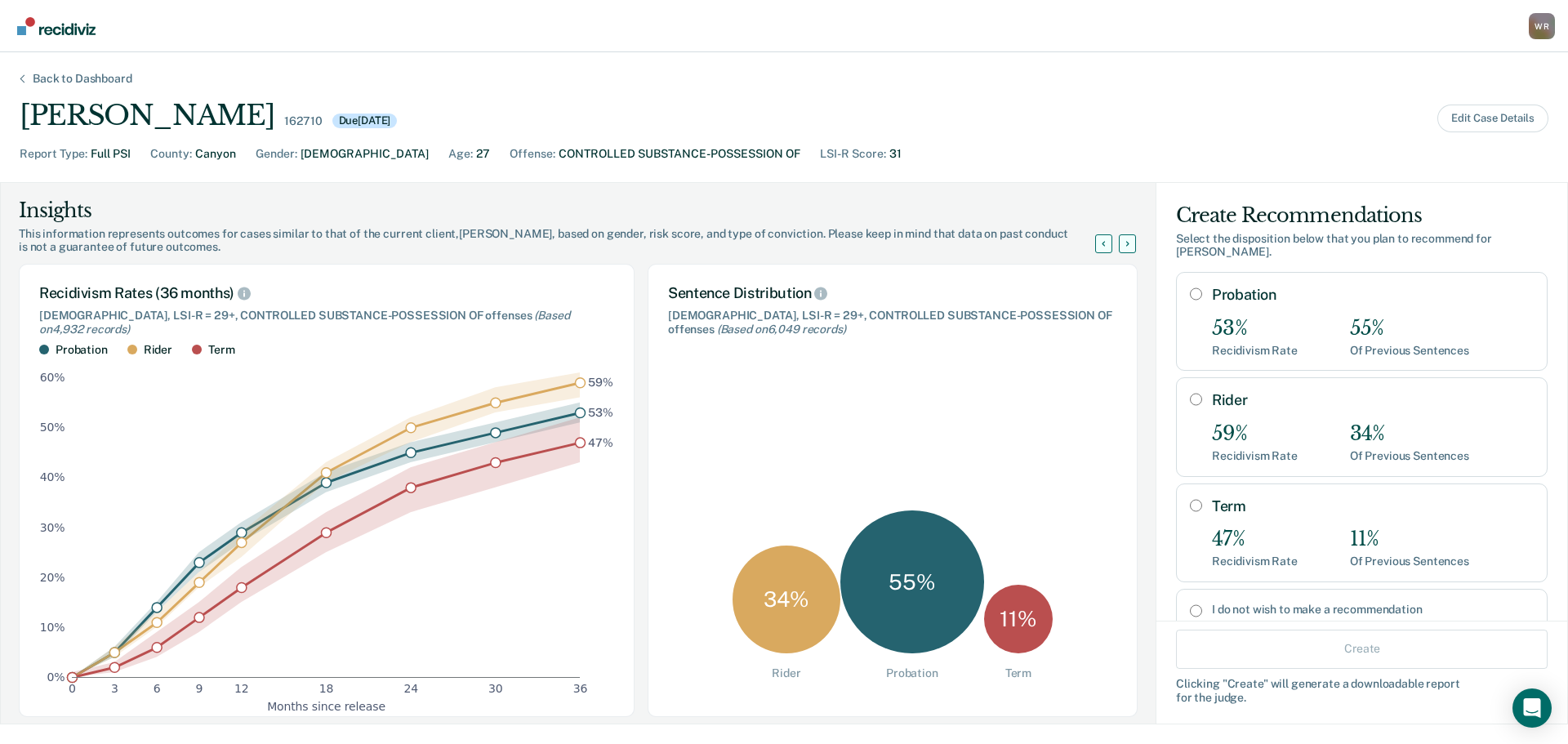
click at [1269, 323] on div "53%" at bounding box center [1255, 329] width 85 height 24
radio input "true"
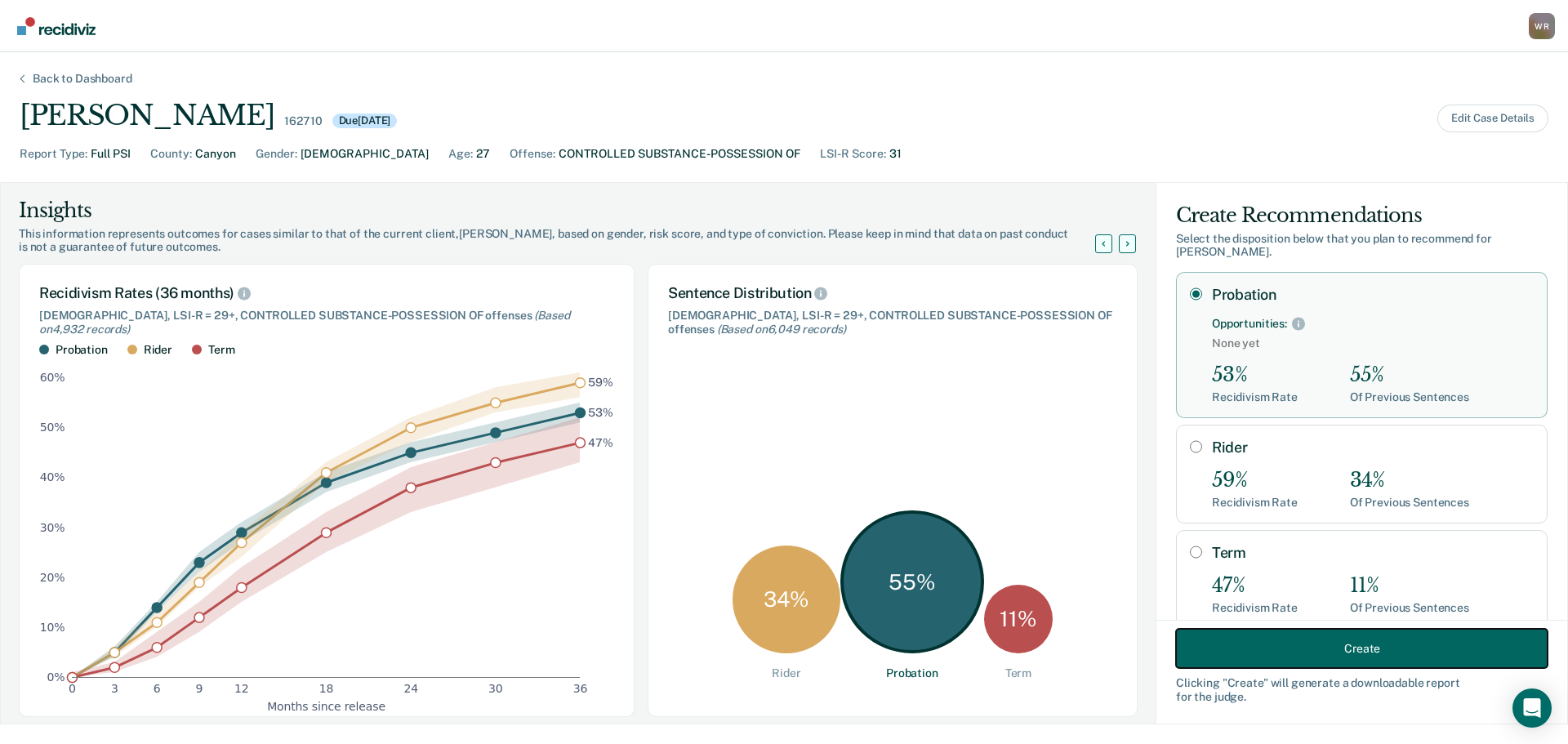
click at [1380, 650] on button "Create" at bounding box center [1362, 648] width 371 height 39
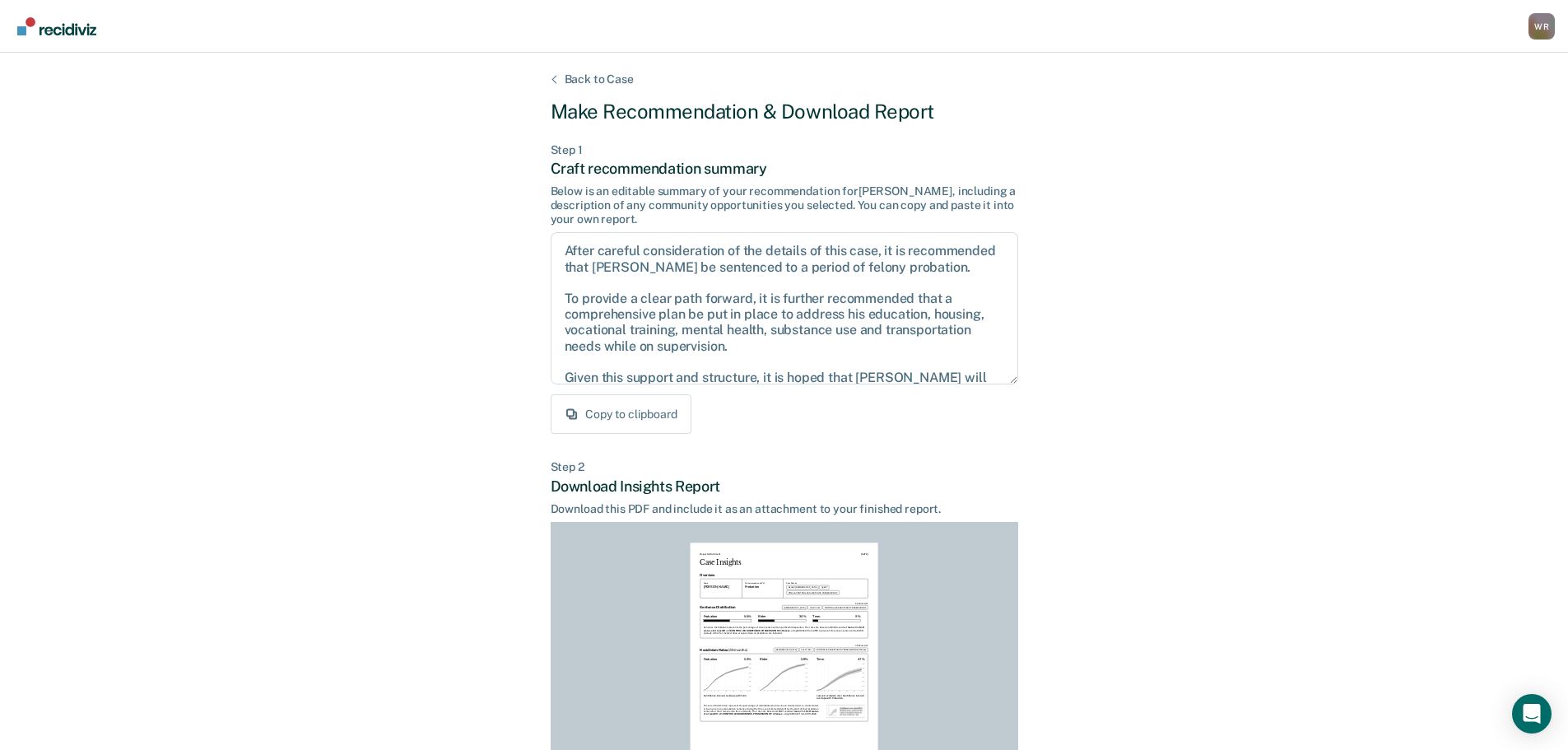
scroll to position [189, 0]
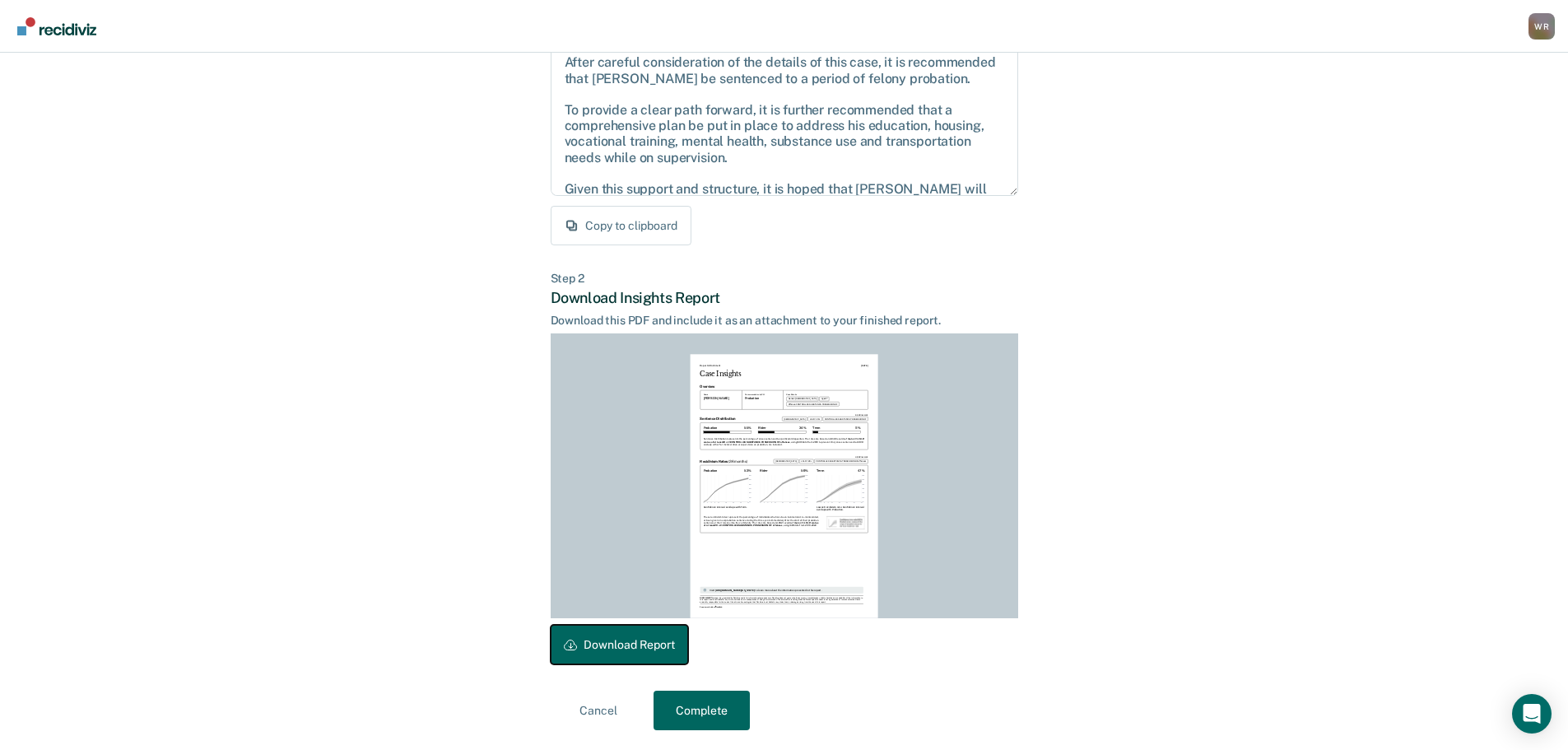
click at [585, 642] on button "Download Report" at bounding box center [620, 644] width 137 height 40
click at [699, 709] on button "Complete" at bounding box center [702, 710] width 96 height 40
